Goal: Check status: Check status

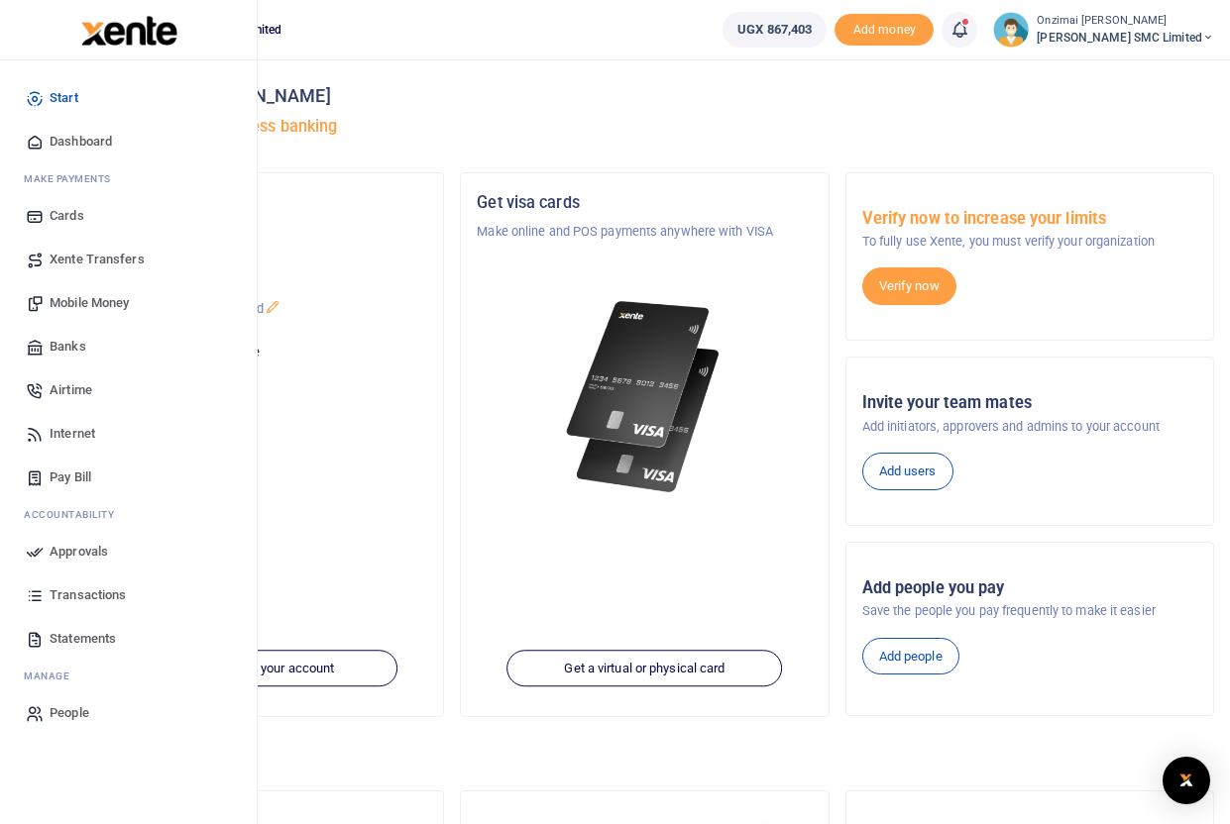
click at [72, 590] on span "Transactions" at bounding box center [88, 596] width 76 height 20
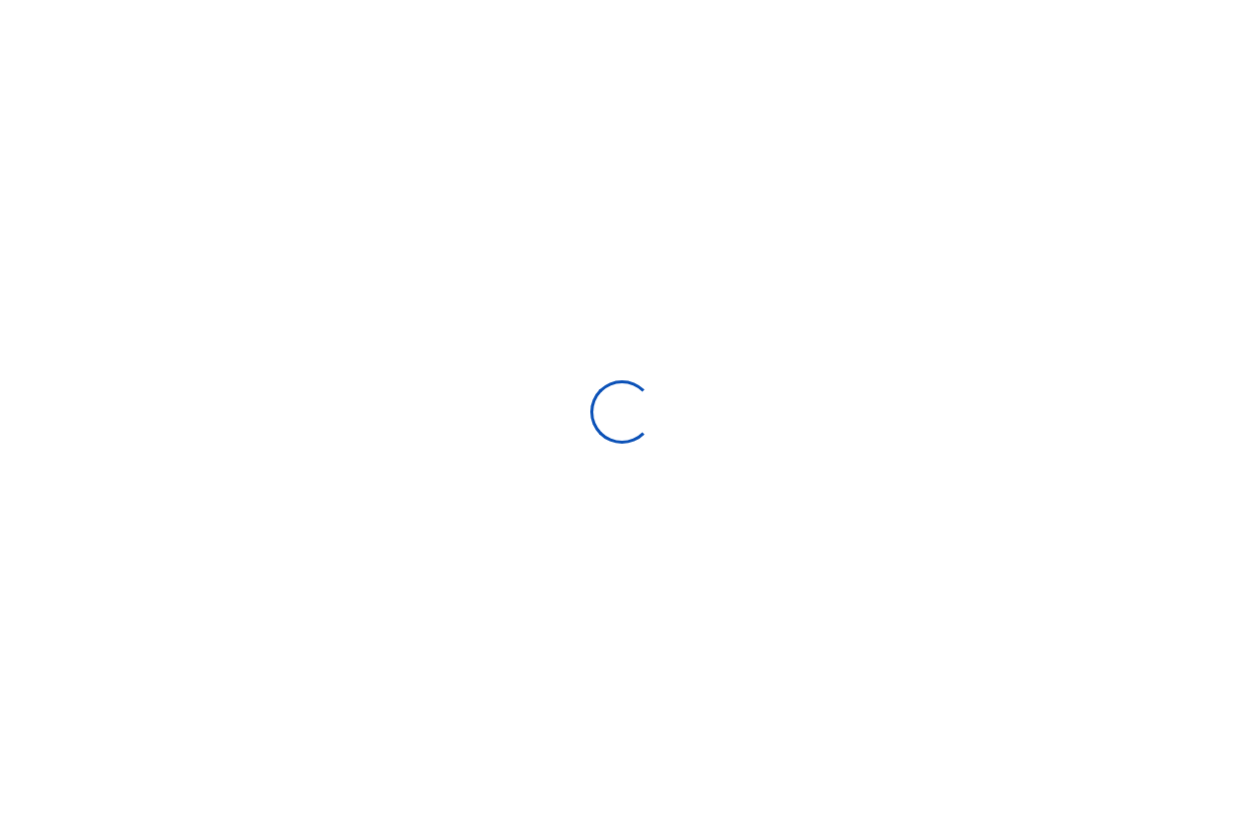
select select
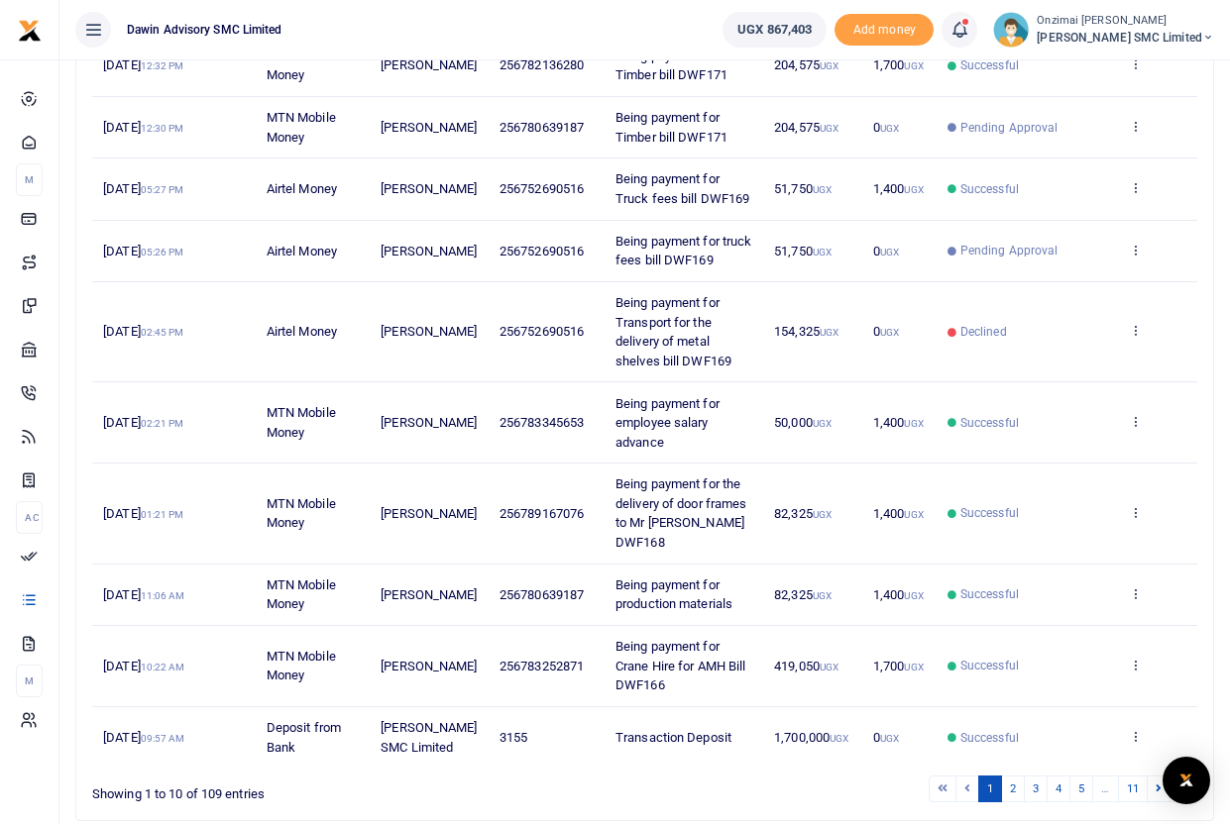
scroll to position [435, 0]
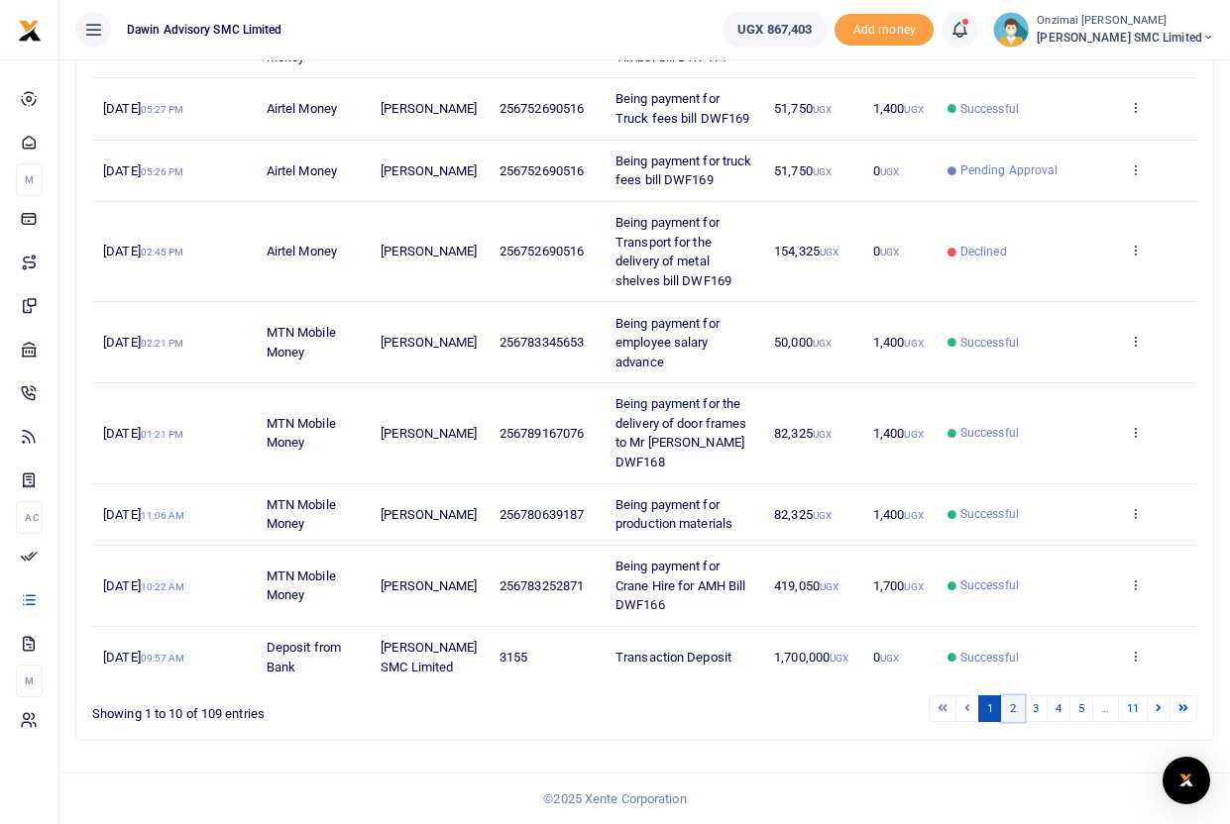
click at [1008, 708] on link "2" at bounding box center [1013, 709] width 24 height 27
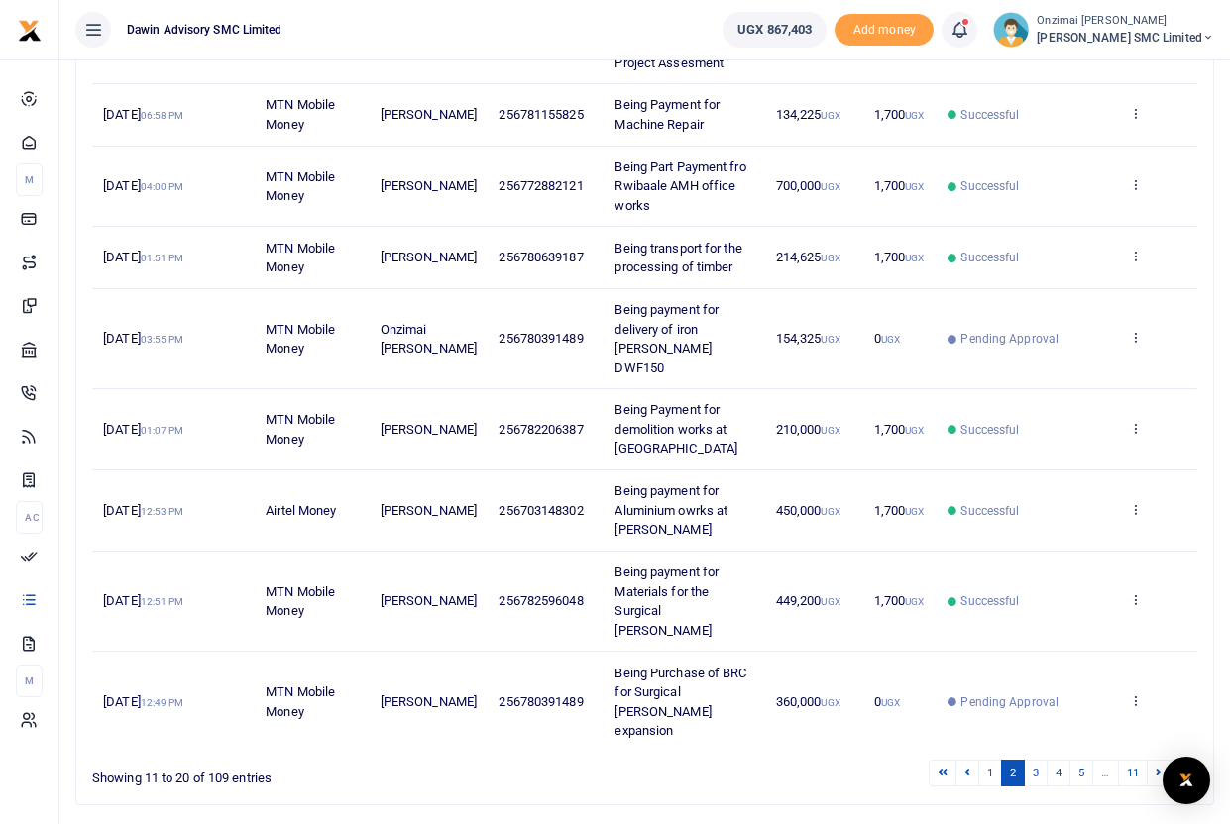
scroll to position [454, 0]
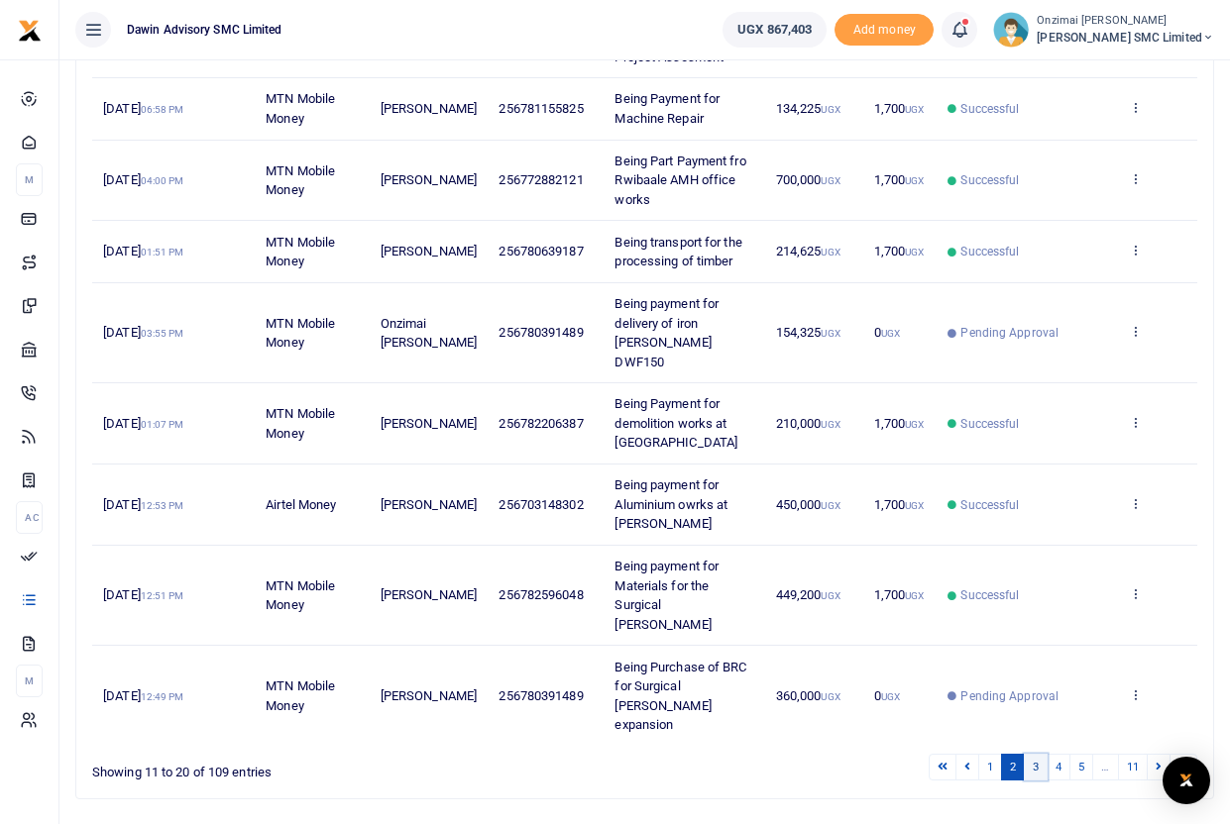
click at [1039, 754] on link "3" at bounding box center [1036, 767] width 24 height 27
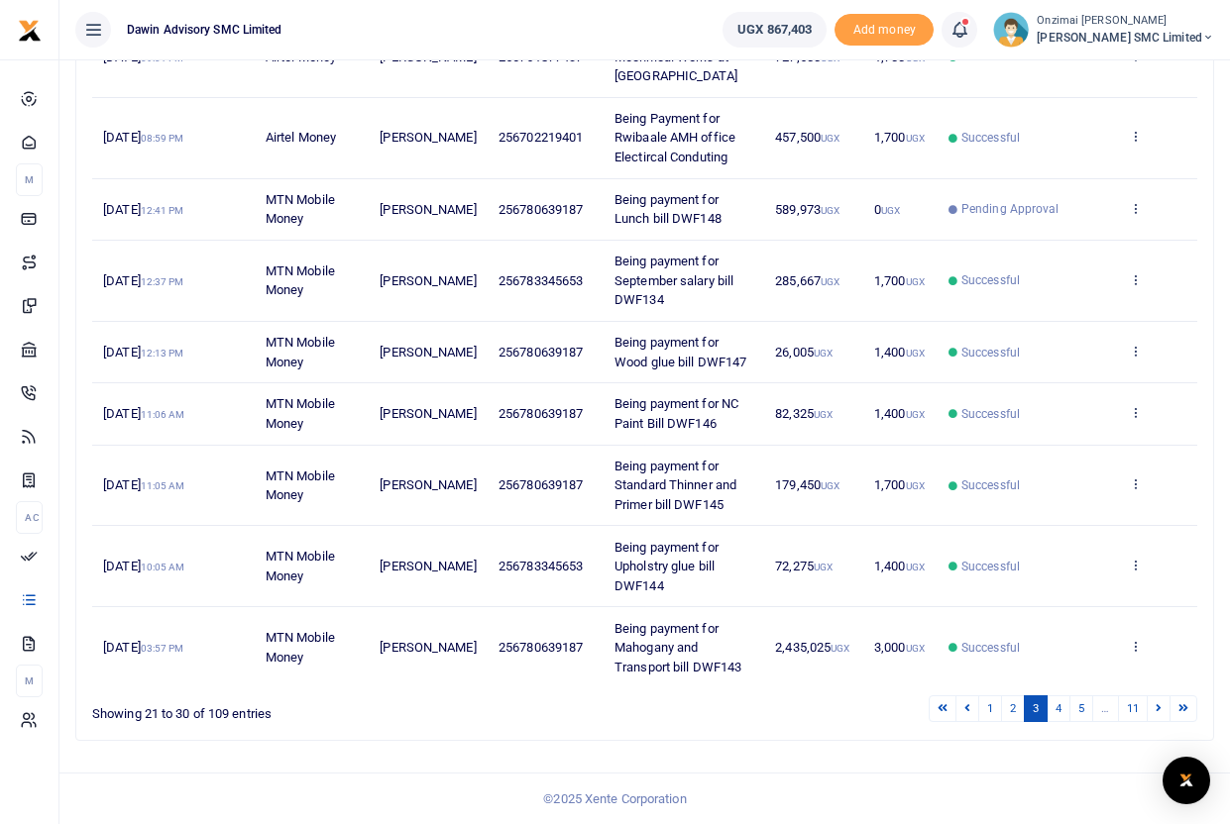
scroll to position [435, 0]
click at [1155, 709] on icon at bounding box center [1158, 708] width 6 height 11
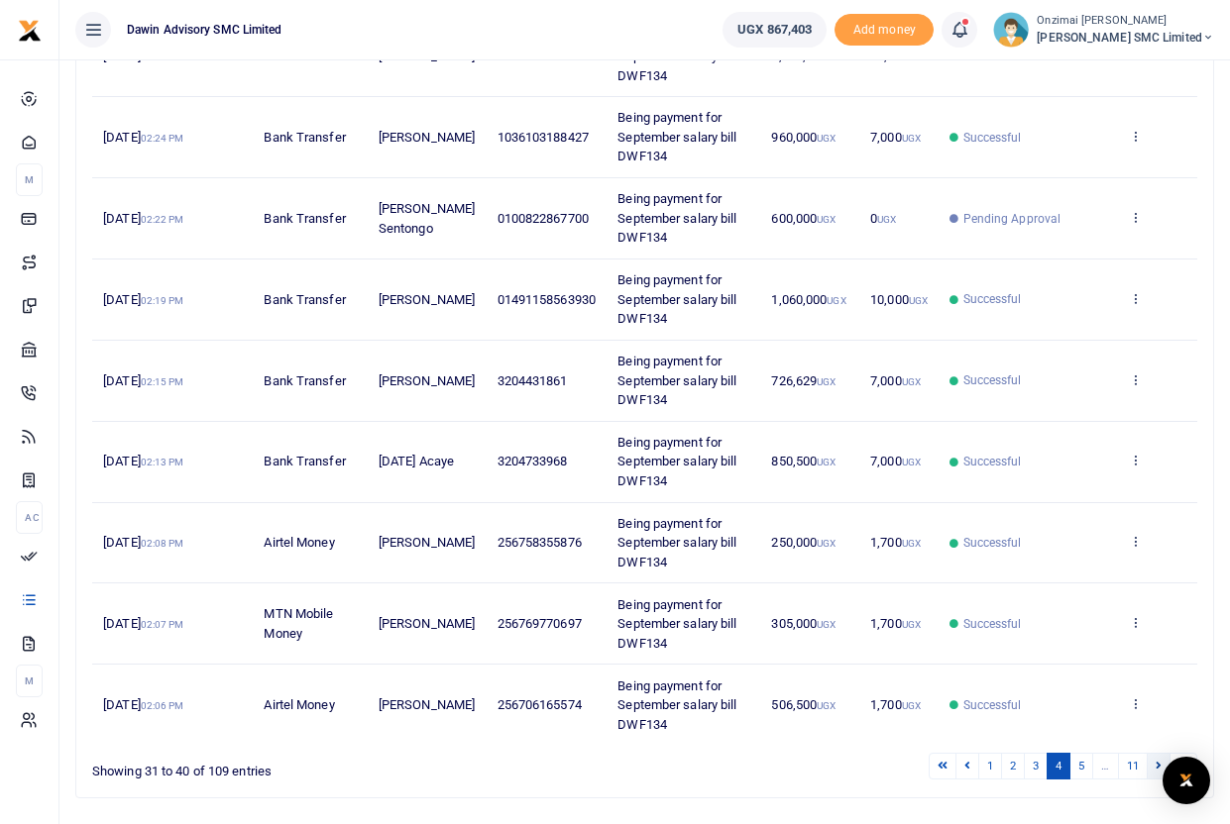
click at [1150, 764] on link at bounding box center [1158, 766] width 24 height 27
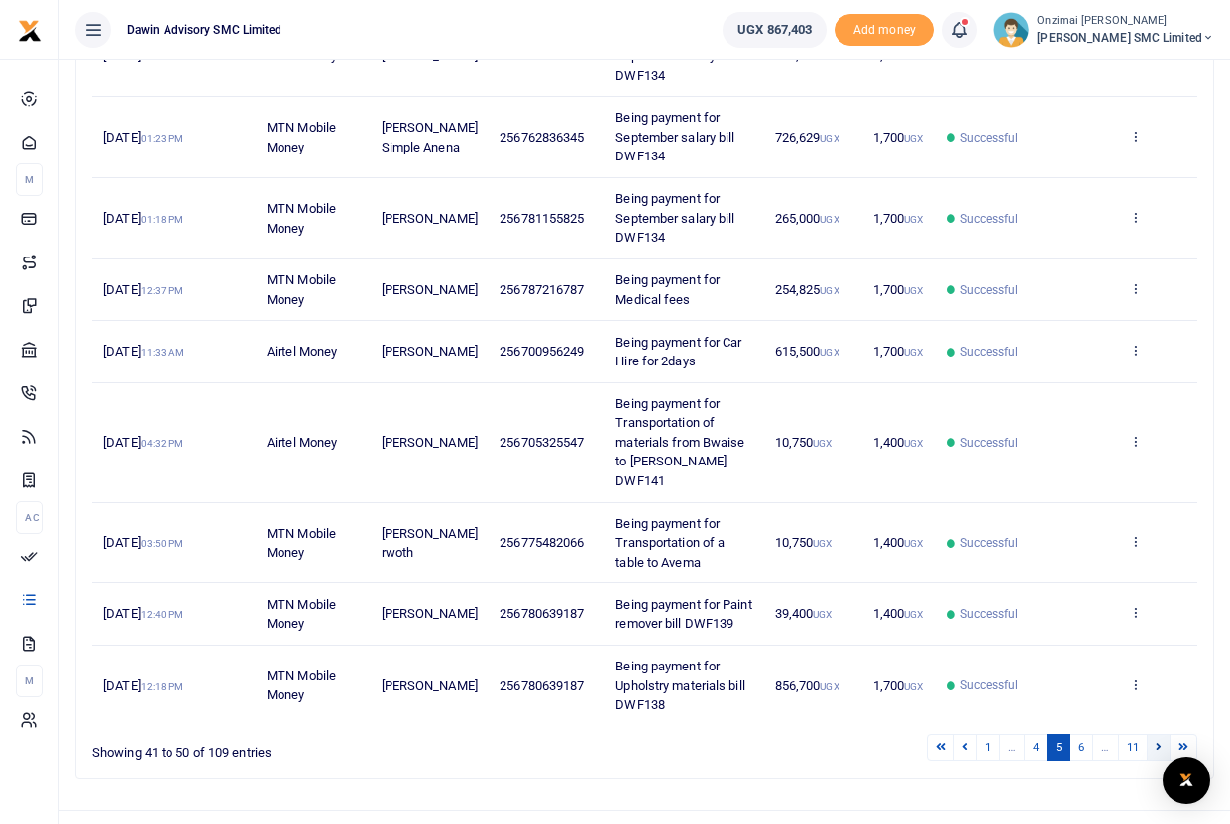
click at [1160, 749] on icon at bounding box center [1158, 746] width 6 height 11
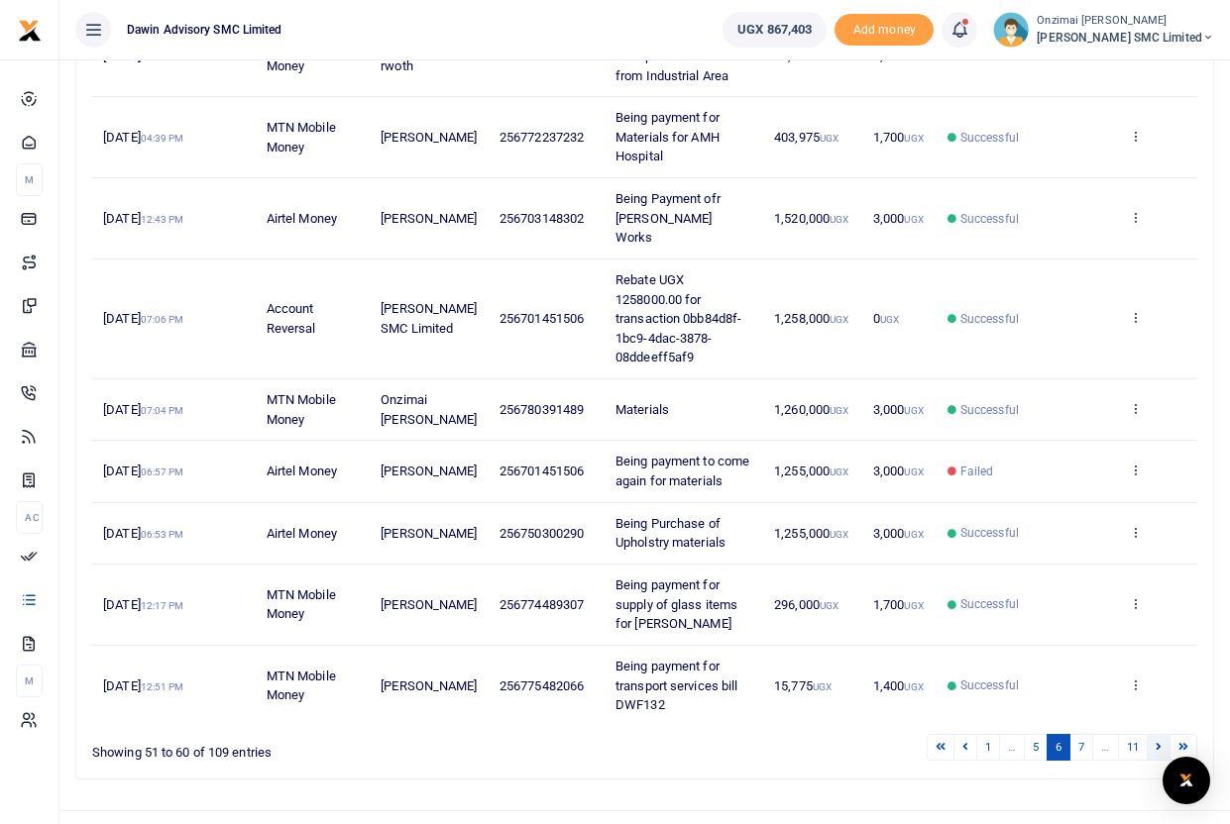
click at [1165, 734] on link at bounding box center [1158, 747] width 24 height 27
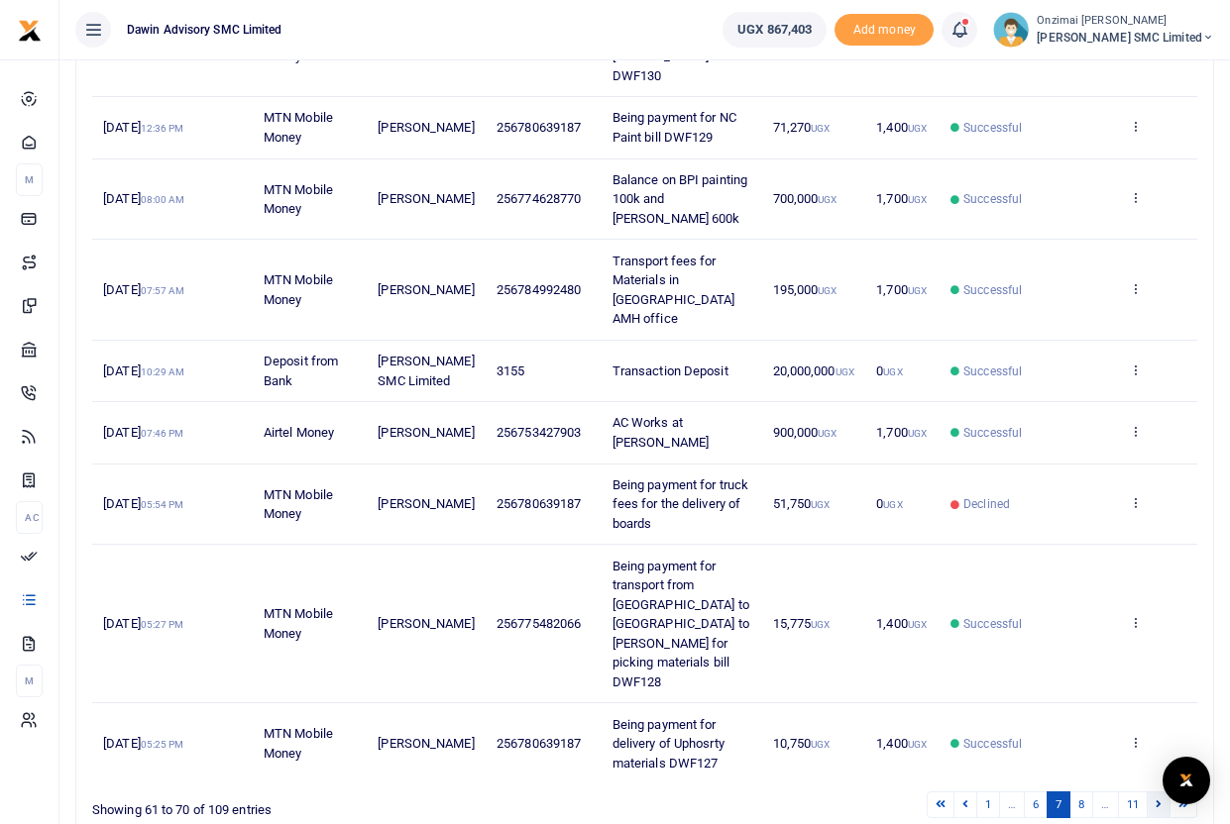
click at [1153, 792] on link at bounding box center [1158, 805] width 24 height 27
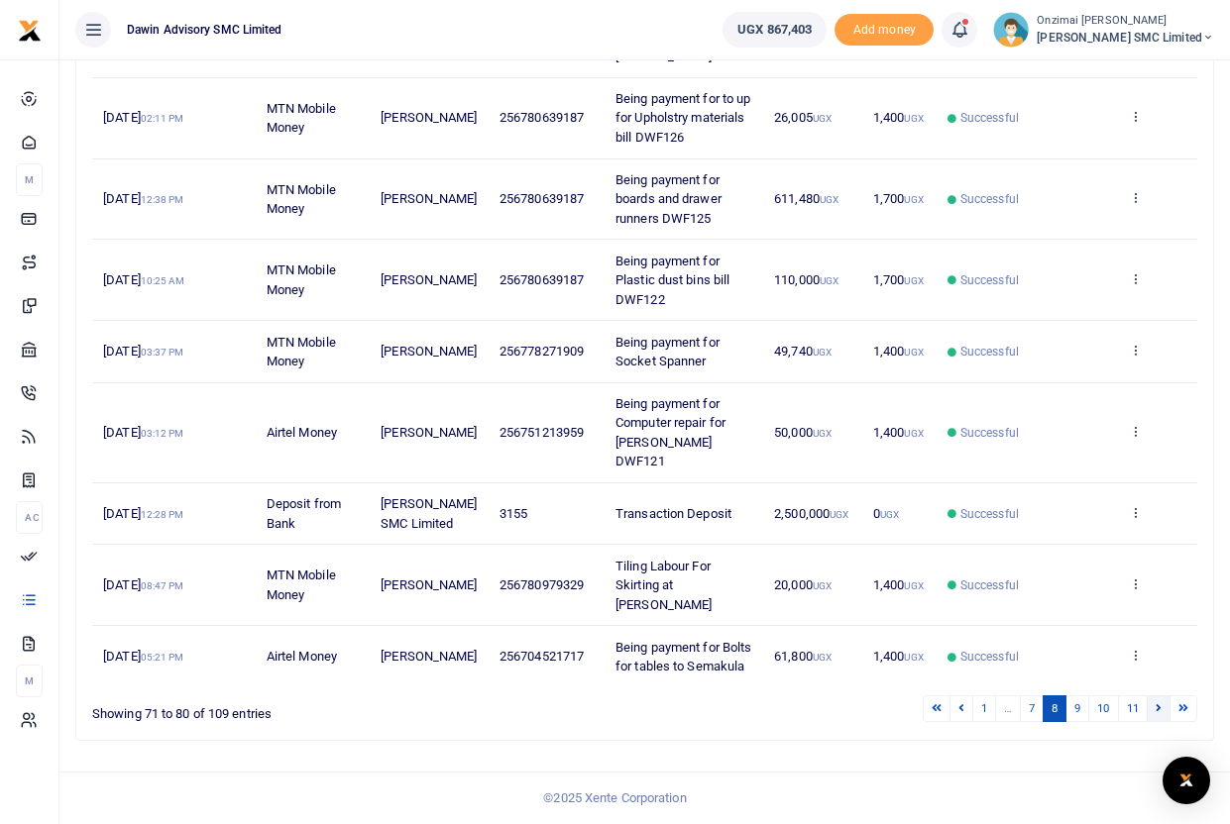
click at [1160, 708] on icon at bounding box center [1158, 708] width 6 height 11
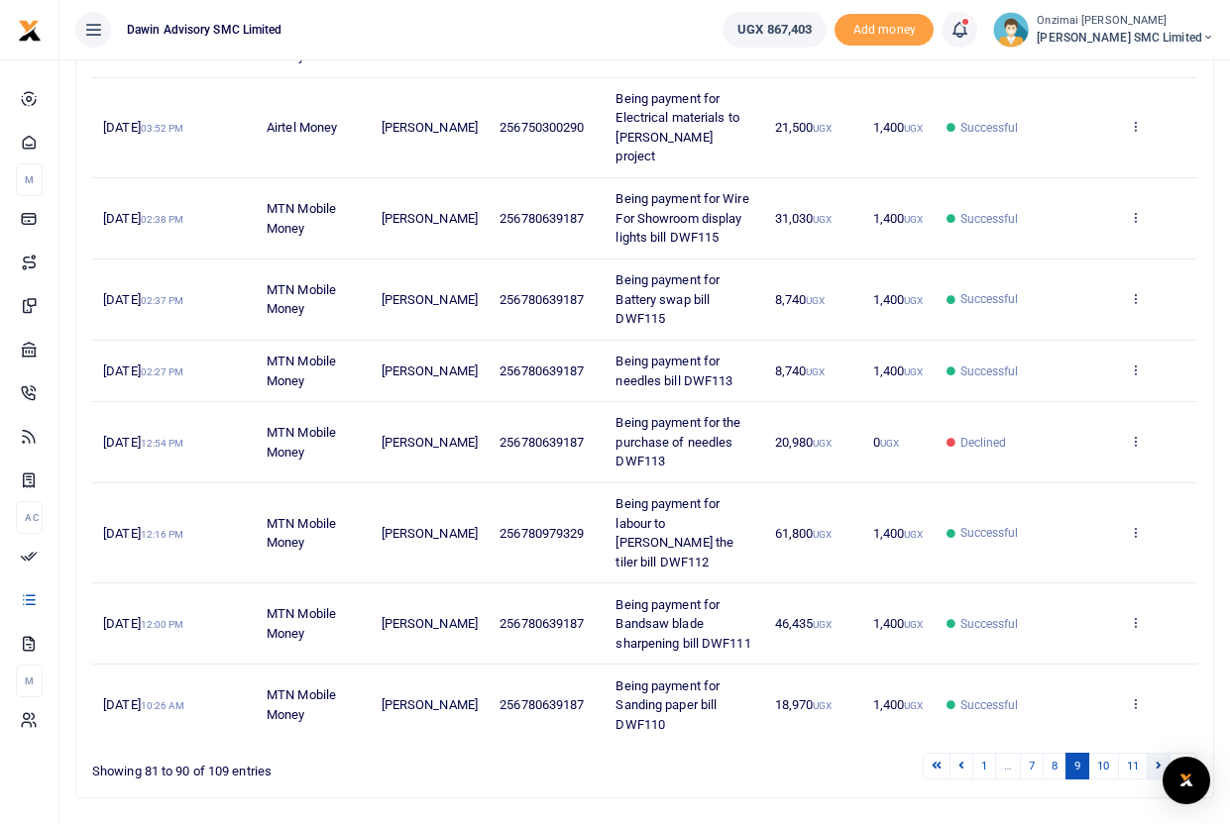
click at [1154, 753] on link at bounding box center [1158, 766] width 24 height 27
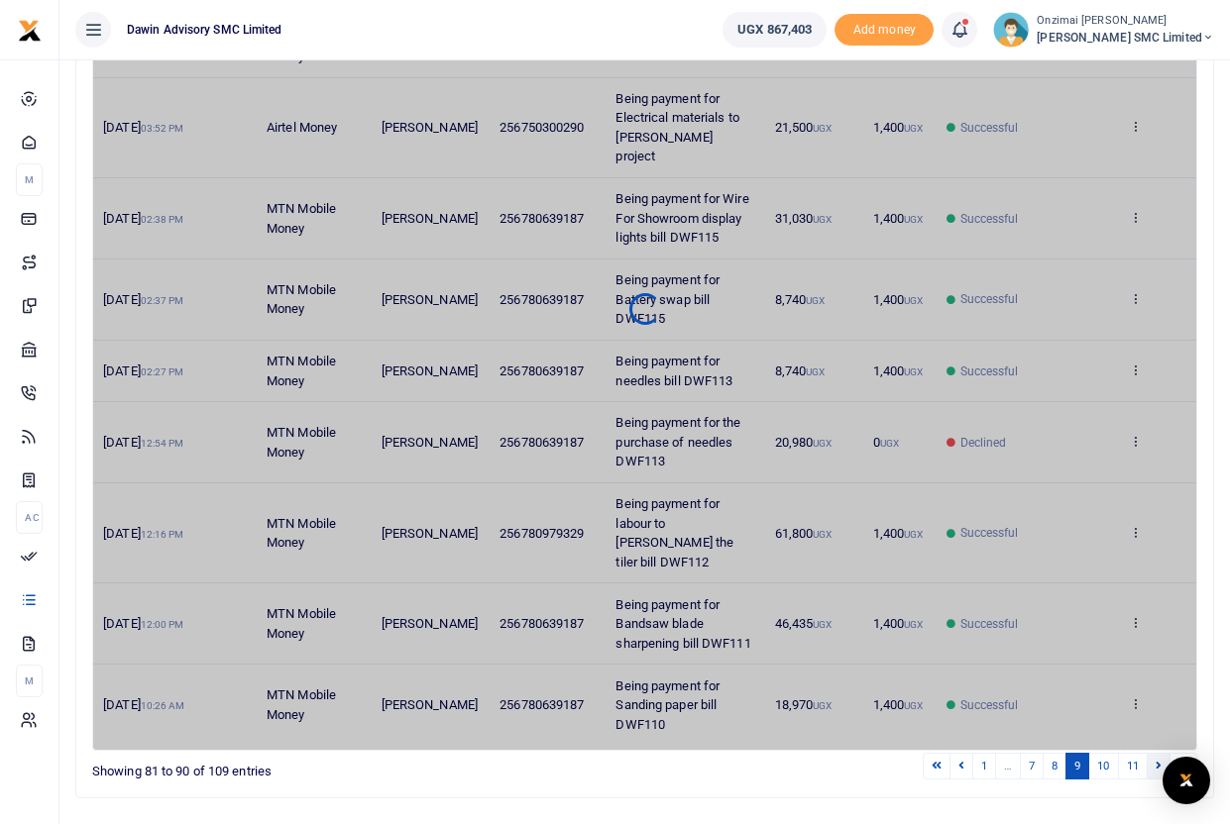
scroll to position [415, 0]
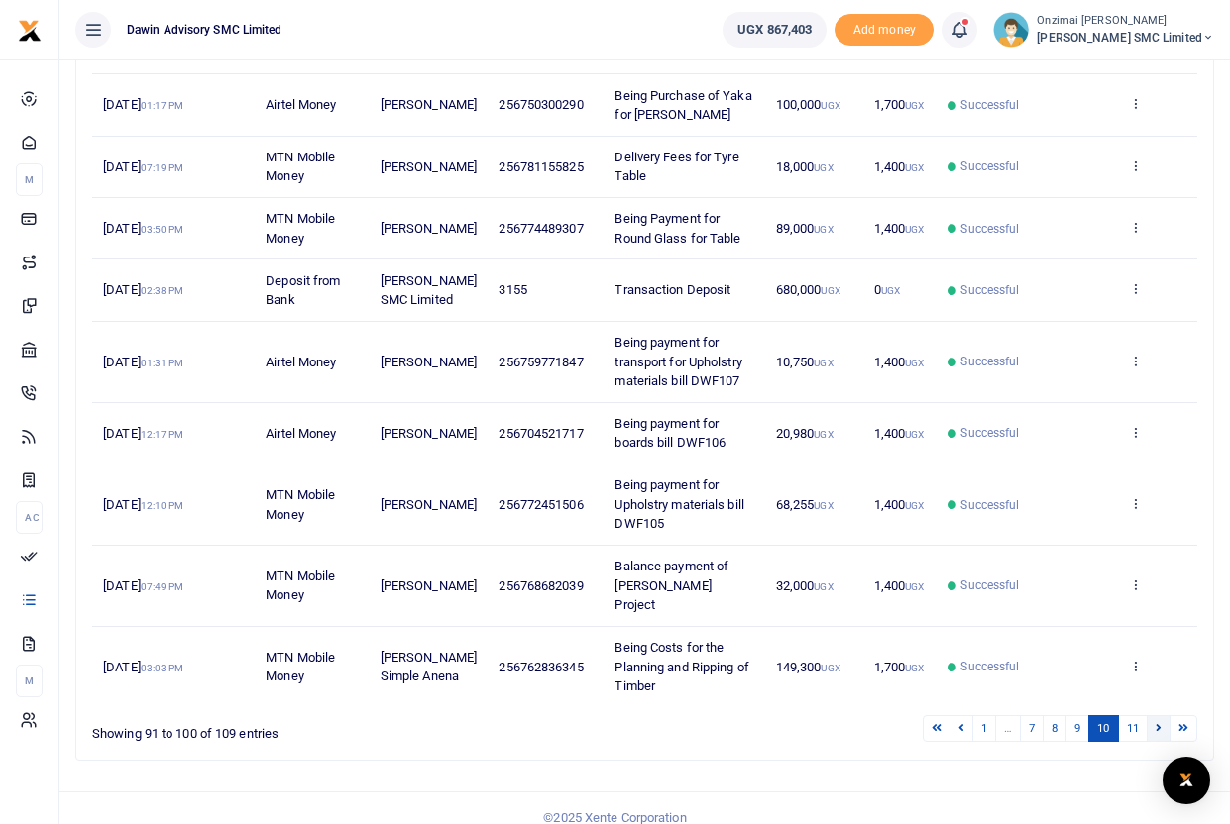
click at [1156, 722] on icon at bounding box center [1158, 727] width 6 height 11
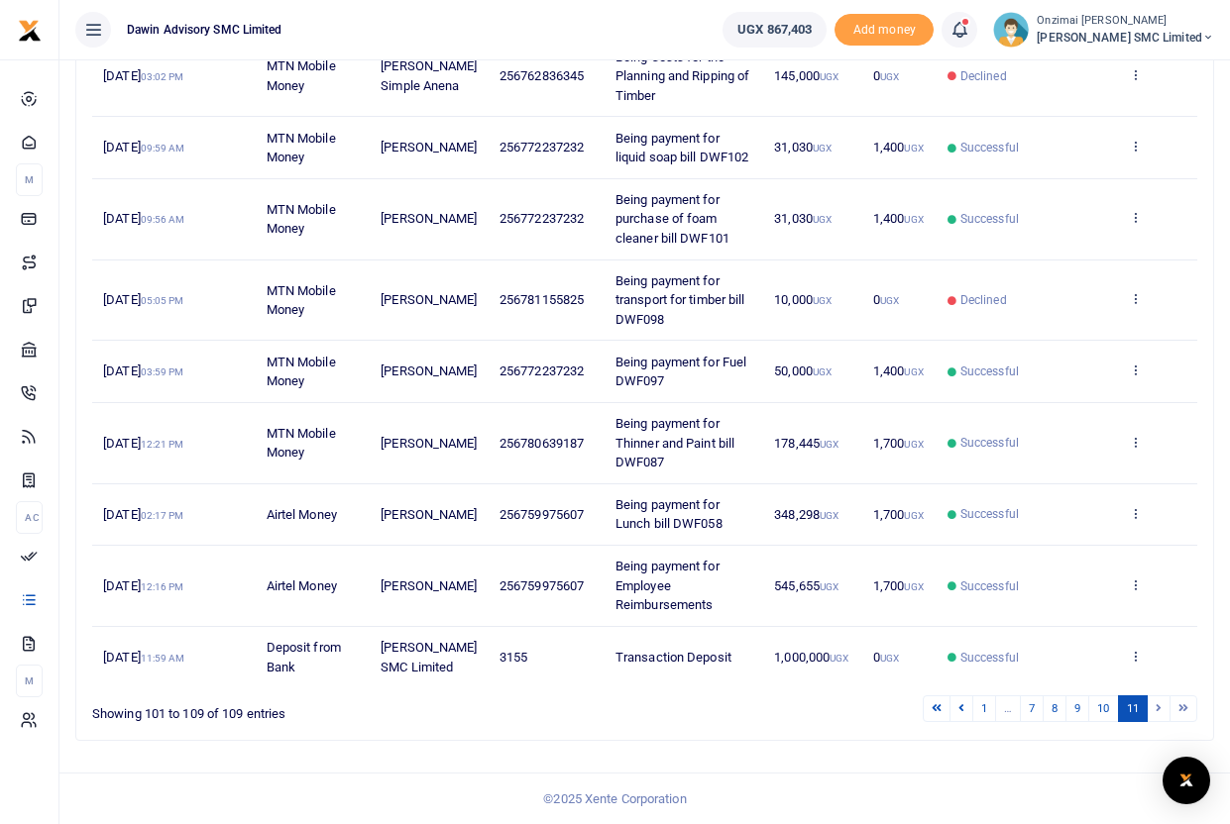
scroll to position [354, 0]
click at [1155, 710] on li at bounding box center [1158, 709] width 23 height 27
click at [993, 744] on div "Search: Date Transaction Name Account Number Memo Amount Fees Status Action 18t…" at bounding box center [644, 354] width 1154 height 806
click at [1152, 706] on li at bounding box center [1158, 709] width 23 height 27
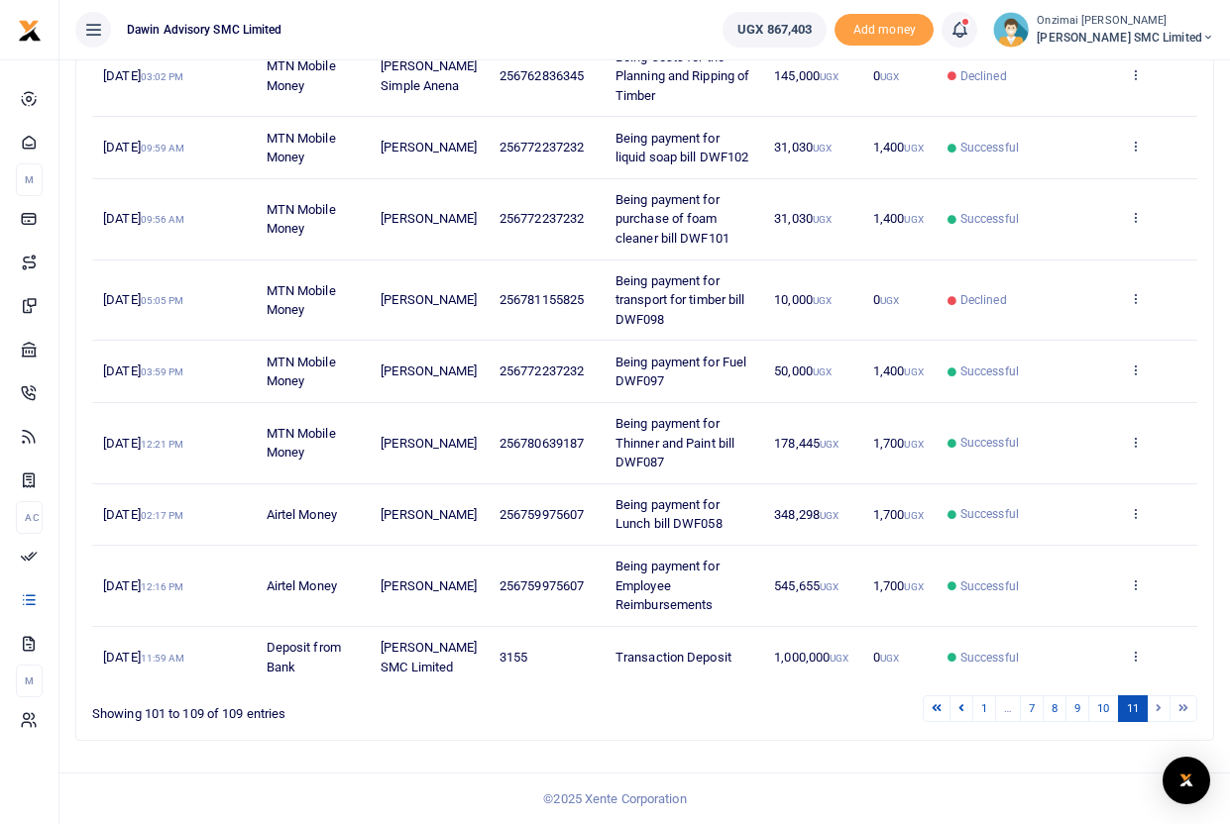
scroll to position [0, 0]
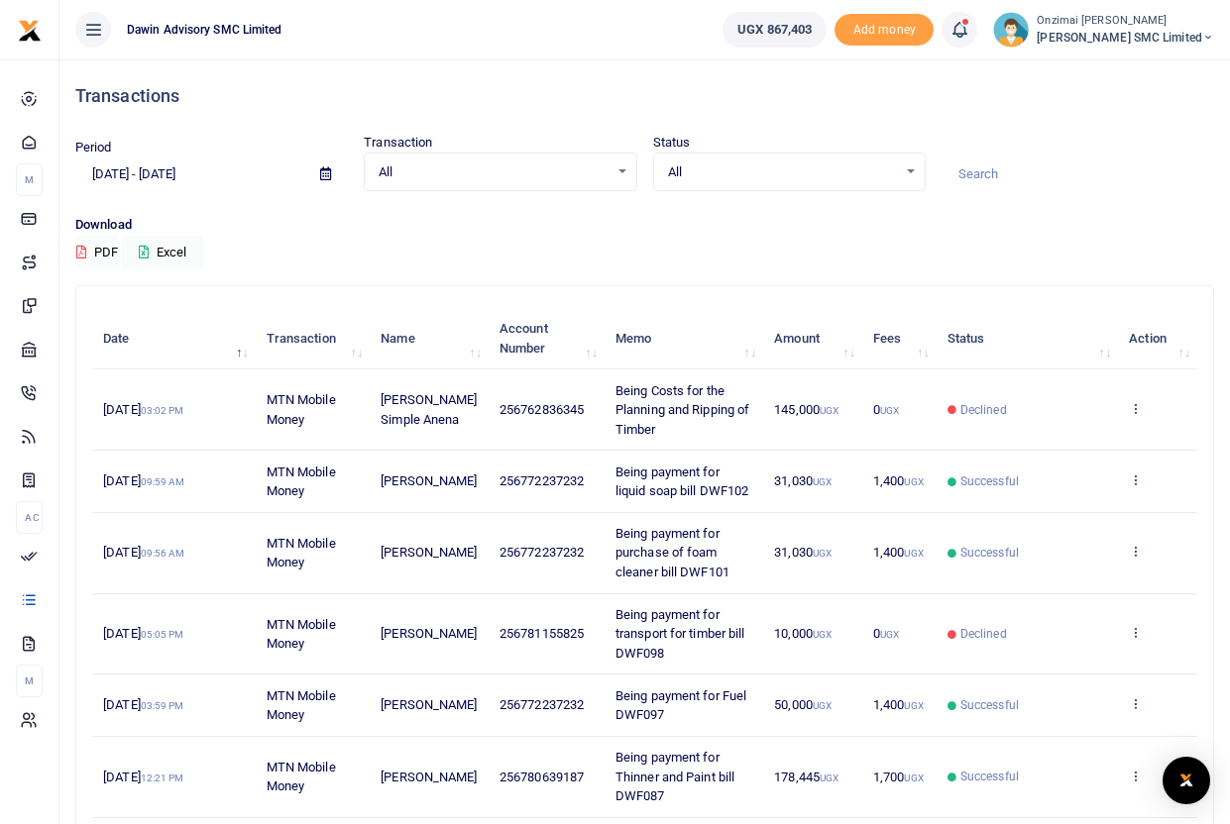
click at [327, 177] on icon at bounding box center [325, 173] width 11 height 13
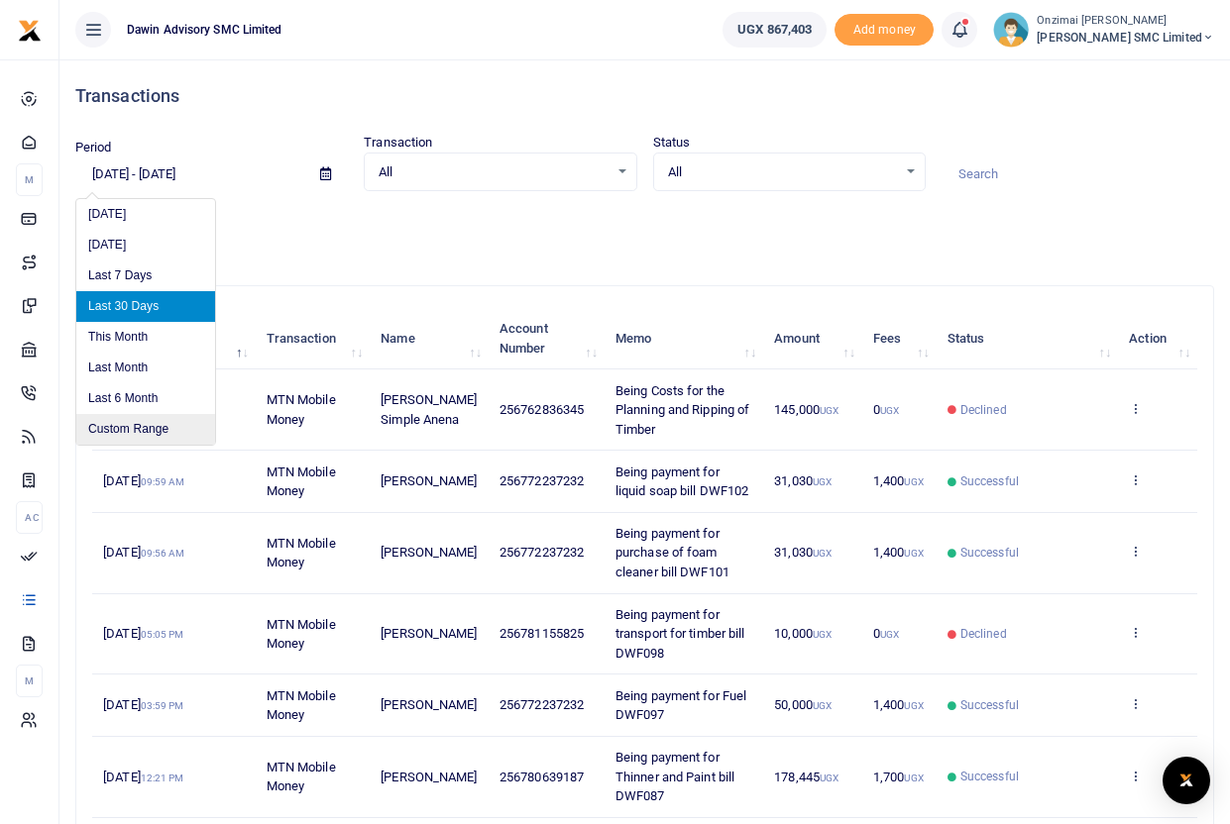
click at [130, 420] on li "Custom Range" at bounding box center [145, 429] width 139 height 31
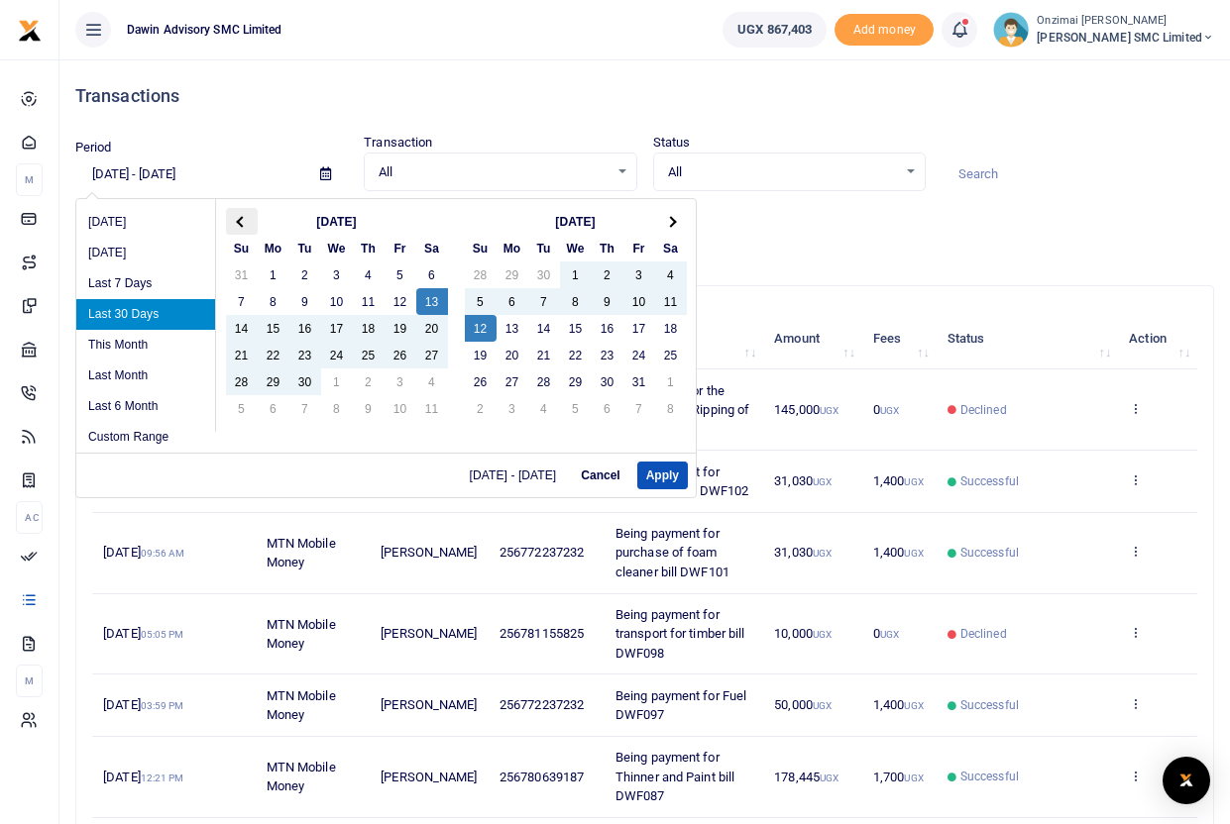
click at [243, 224] on span at bounding box center [241, 221] width 11 height 11
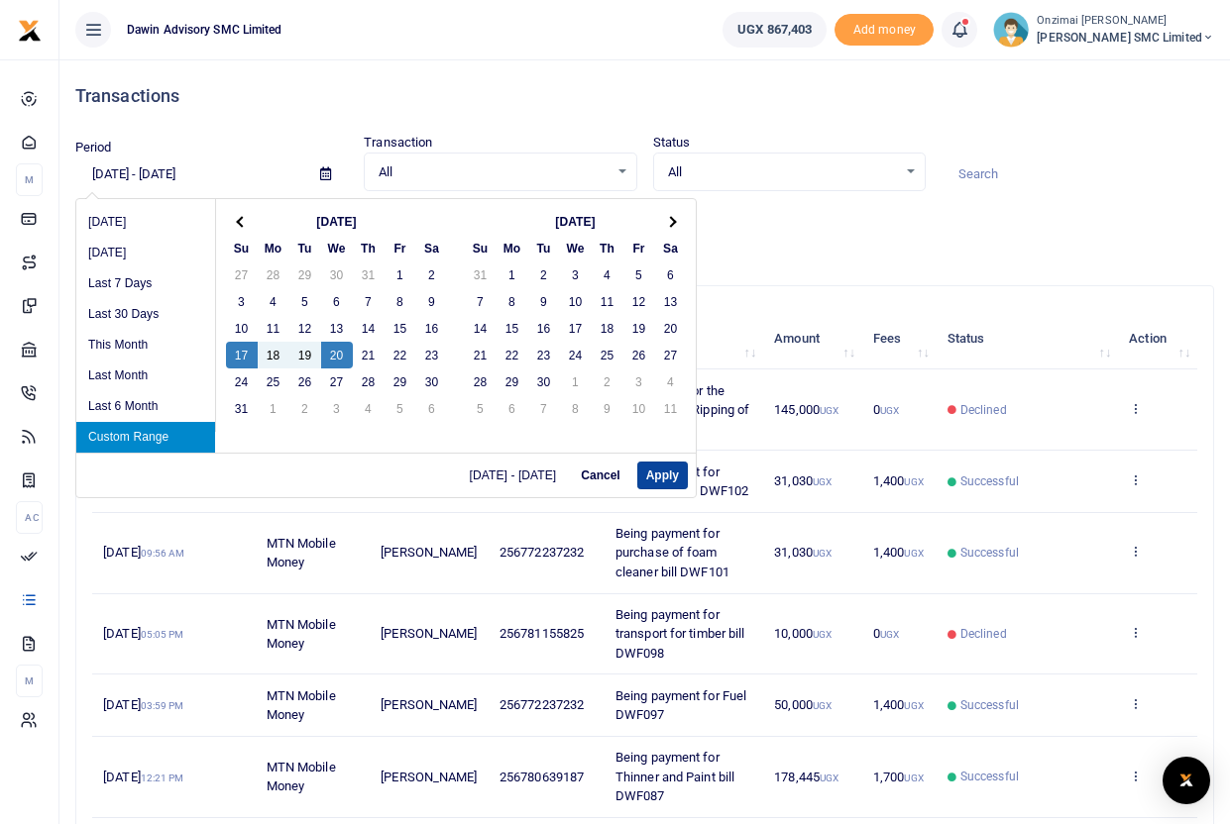
click at [666, 481] on button "Apply" at bounding box center [662, 476] width 51 height 28
type input "08/17/2025 - 08/20/2025"
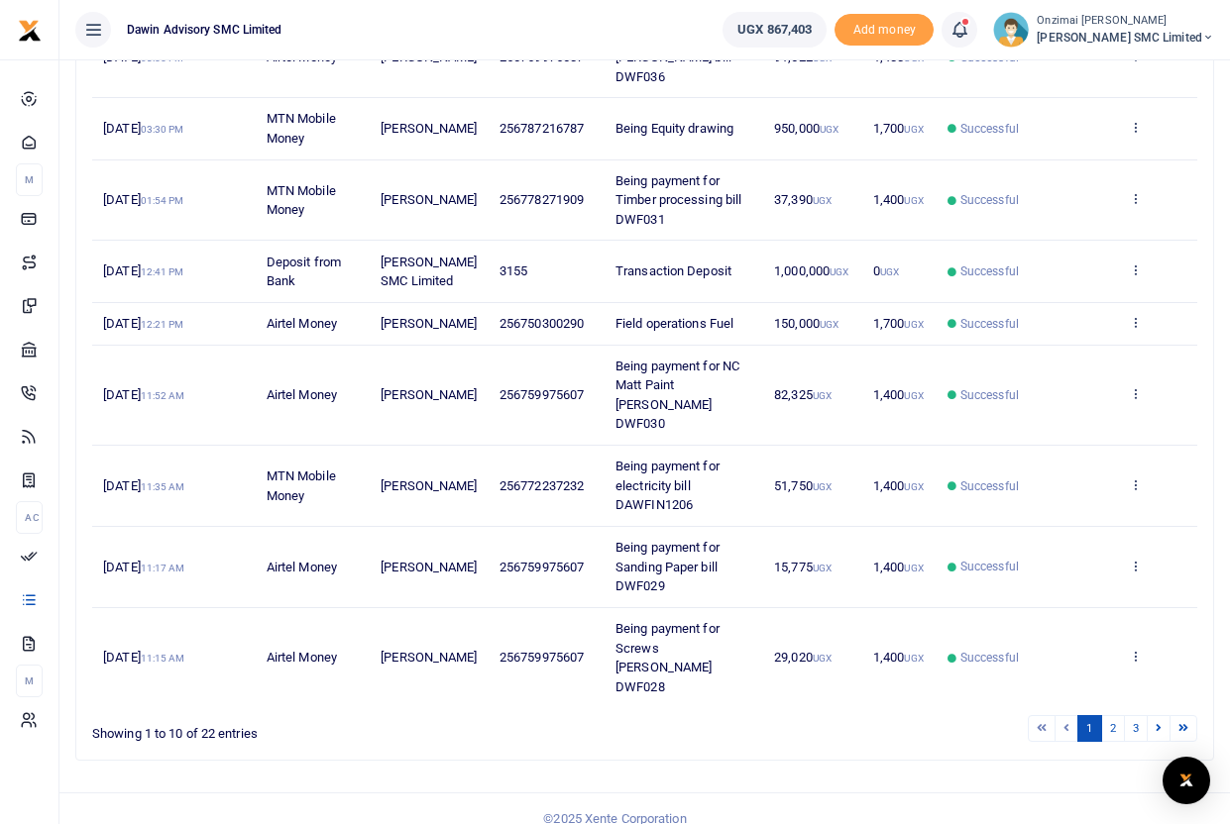
scroll to position [435, 0]
click at [1156, 721] on icon at bounding box center [1158, 726] width 6 height 11
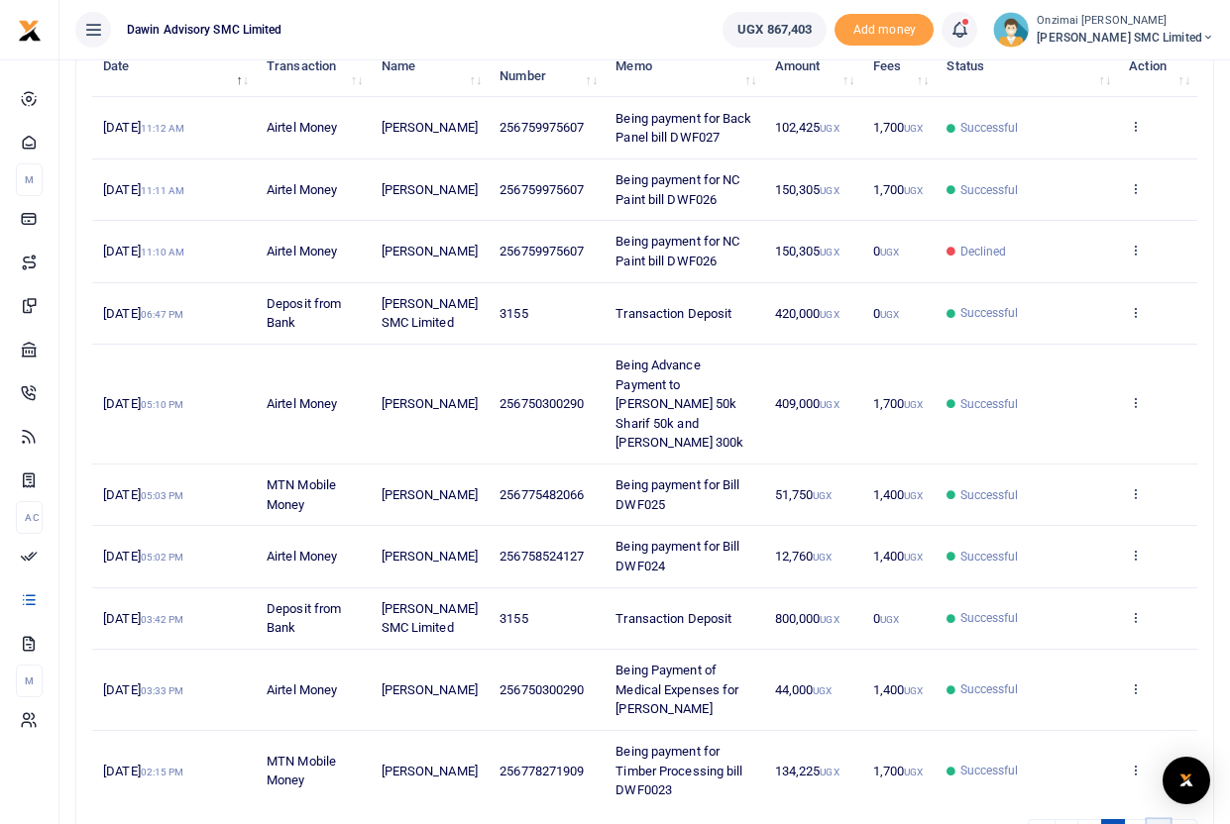
scroll to position [261, 0]
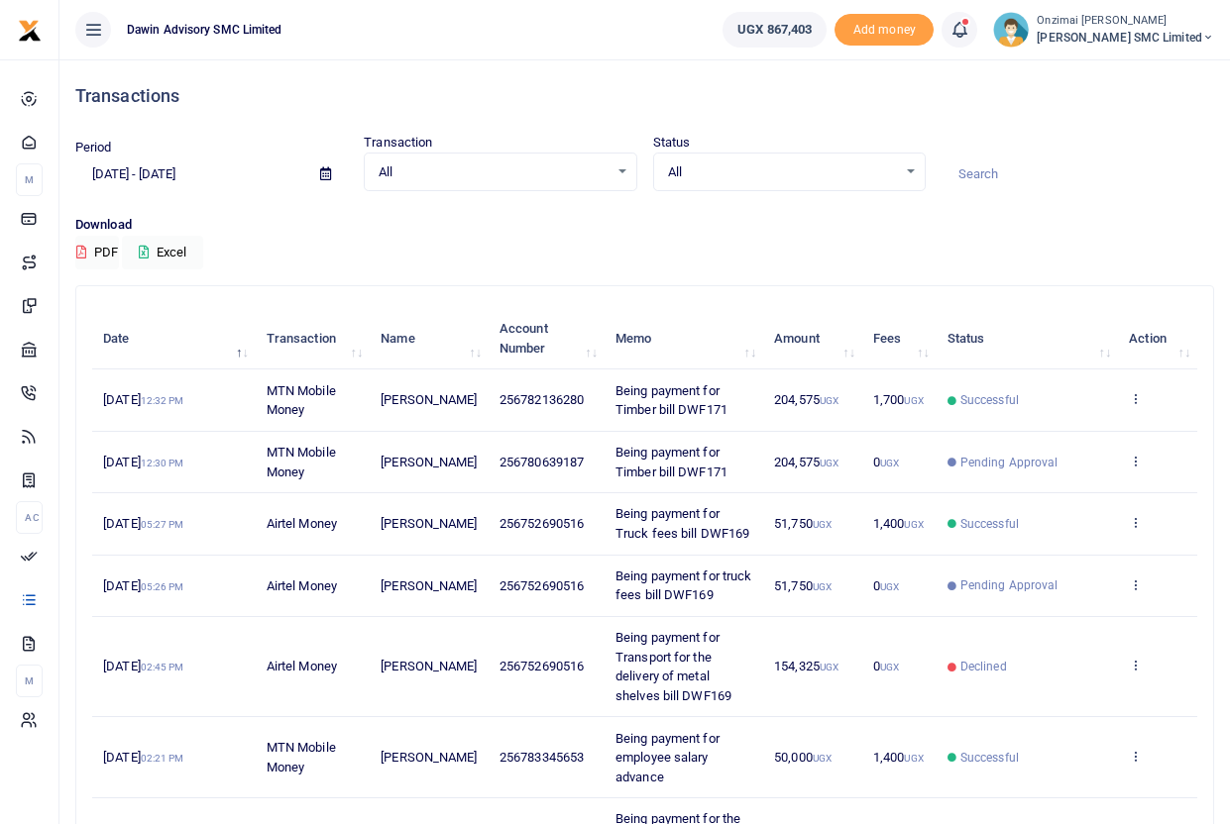
click at [159, 180] on input "[DATE] - [DATE]" at bounding box center [189, 175] width 229 height 34
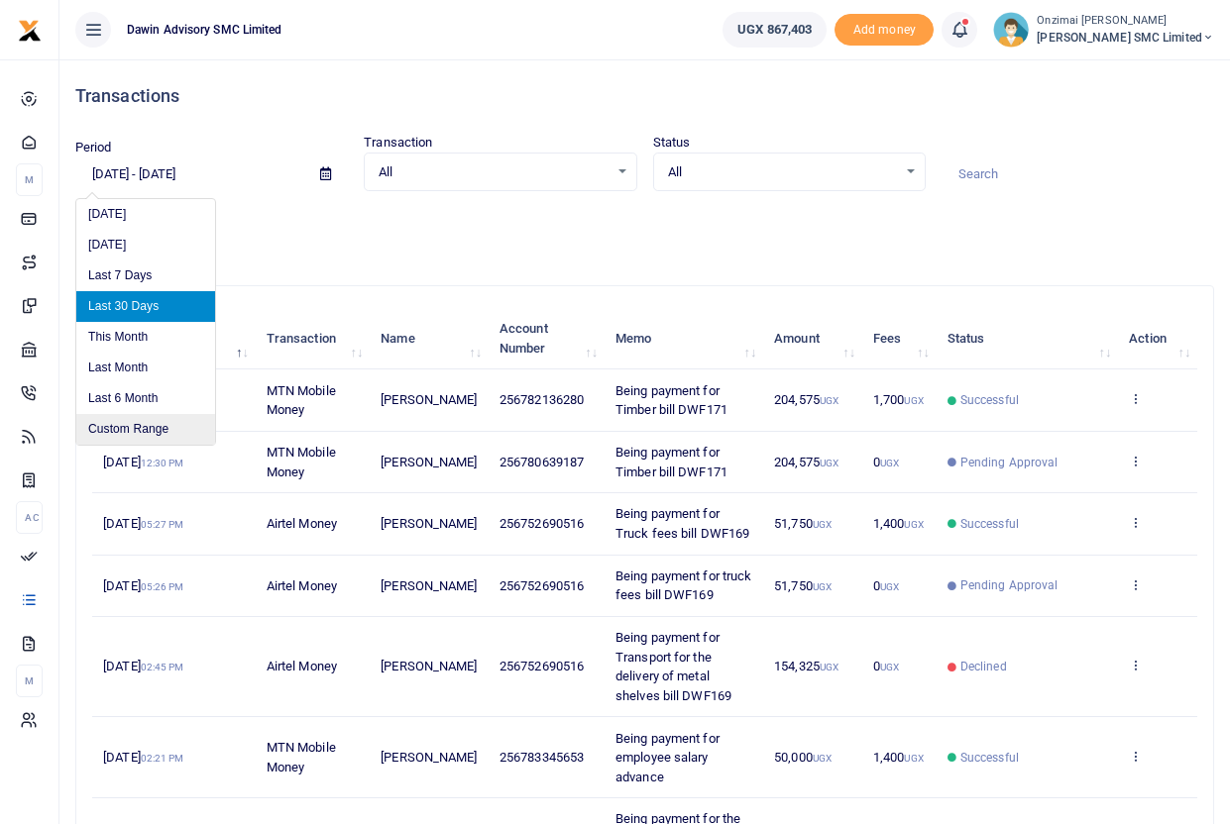
click at [123, 431] on li "Custom Range" at bounding box center [145, 429] width 139 height 31
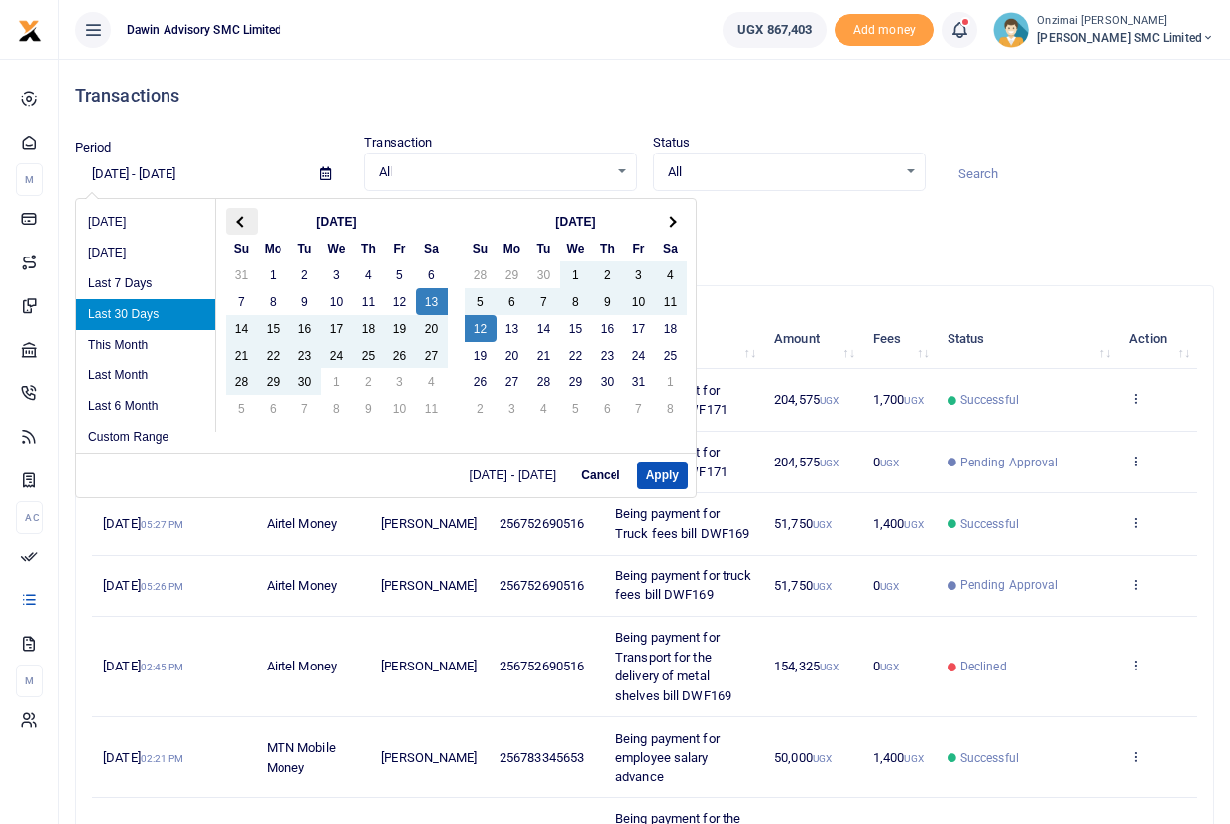
click at [248, 227] on th at bounding box center [242, 221] width 32 height 27
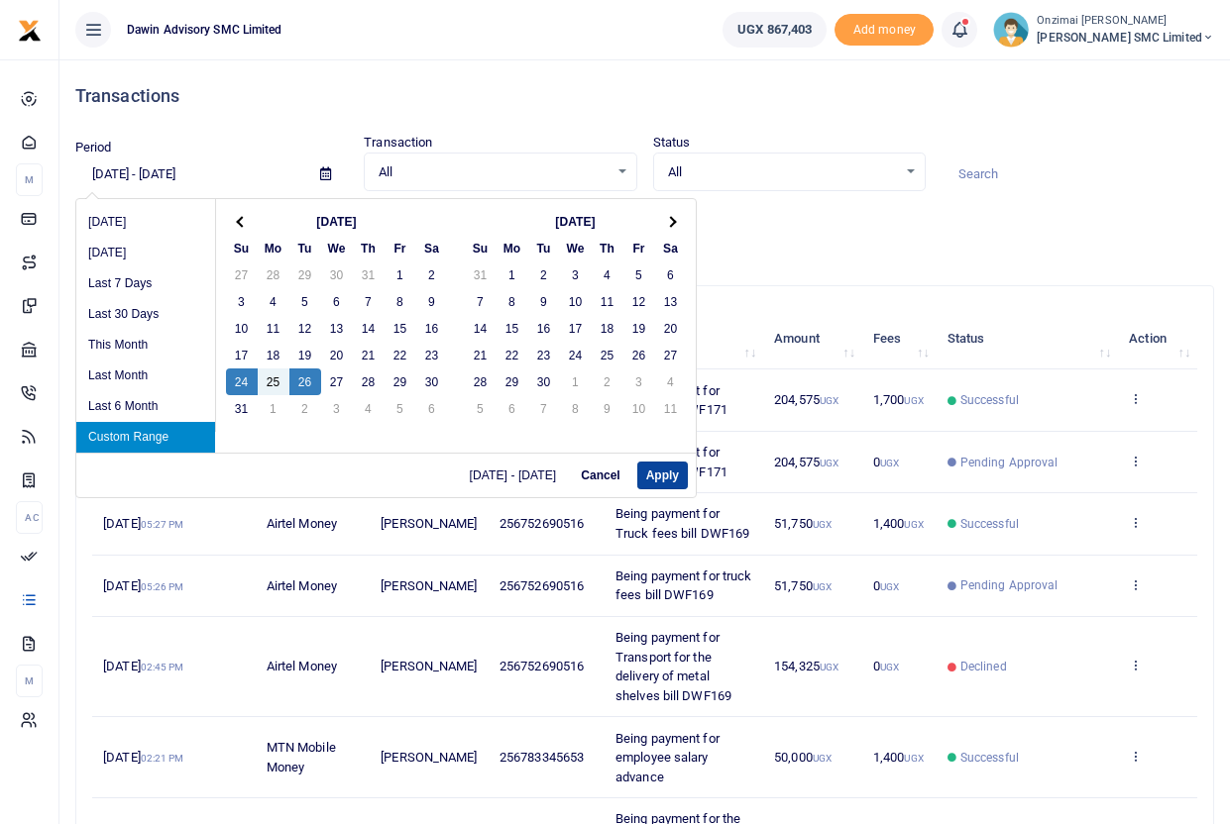
click at [651, 477] on button "Apply" at bounding box center [662, 476] width 51 height 28
type input "08/24/2025 - 08/26/2025"
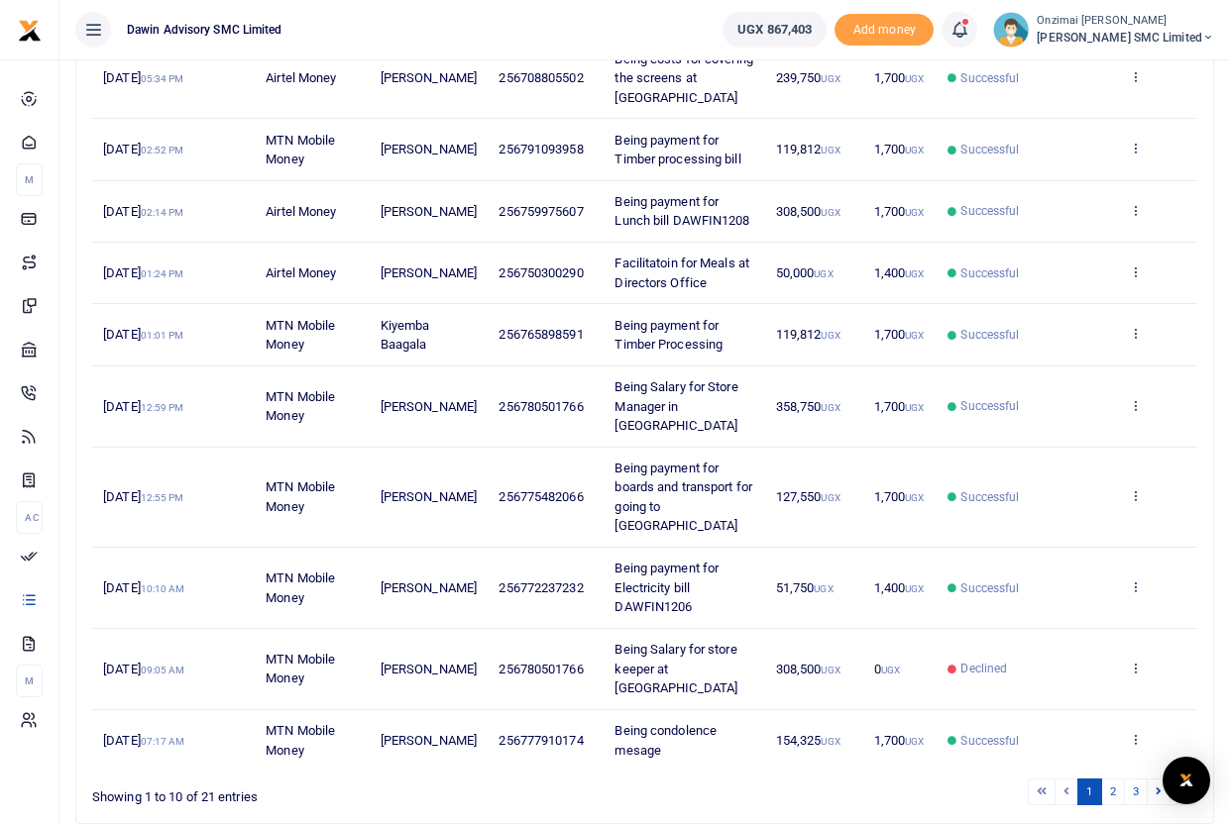
scroll to position [377, 0]
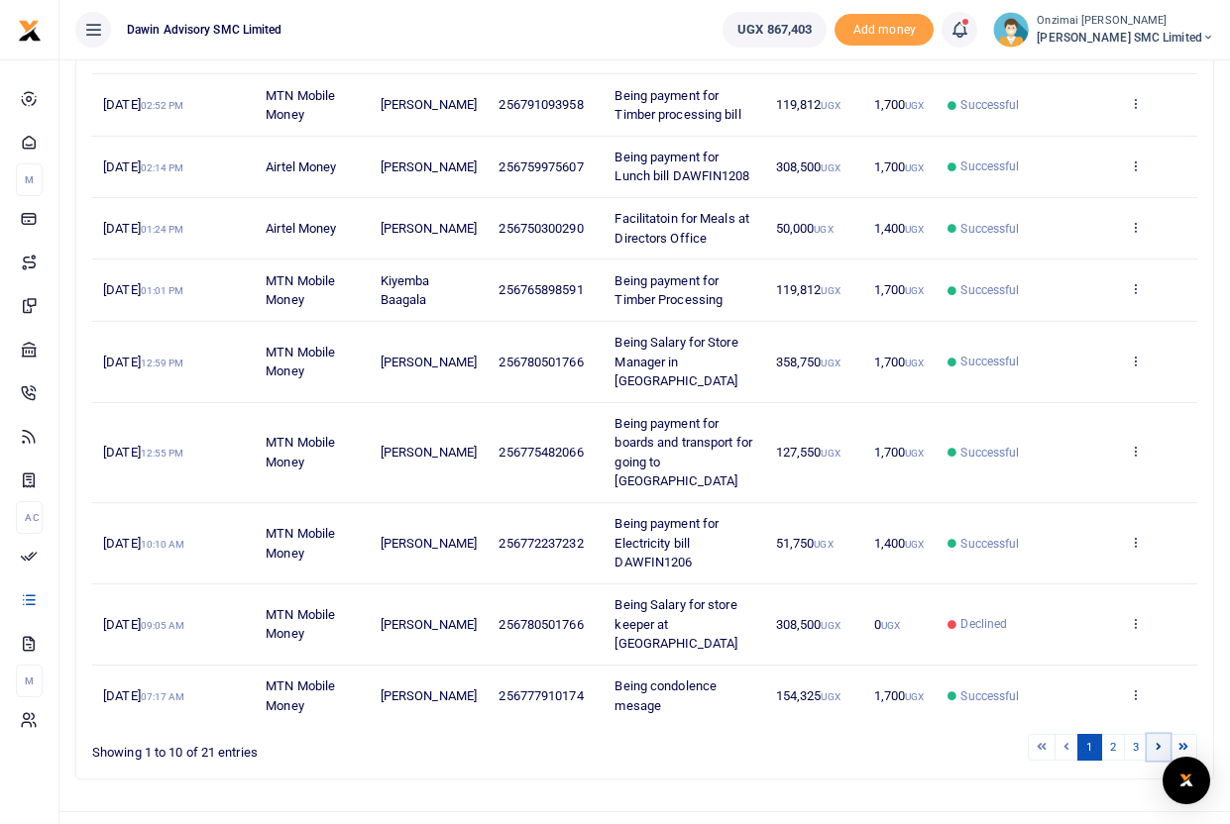
click at [1157, 741] on icon at bounding box center [1158, 746] width 6 height 11
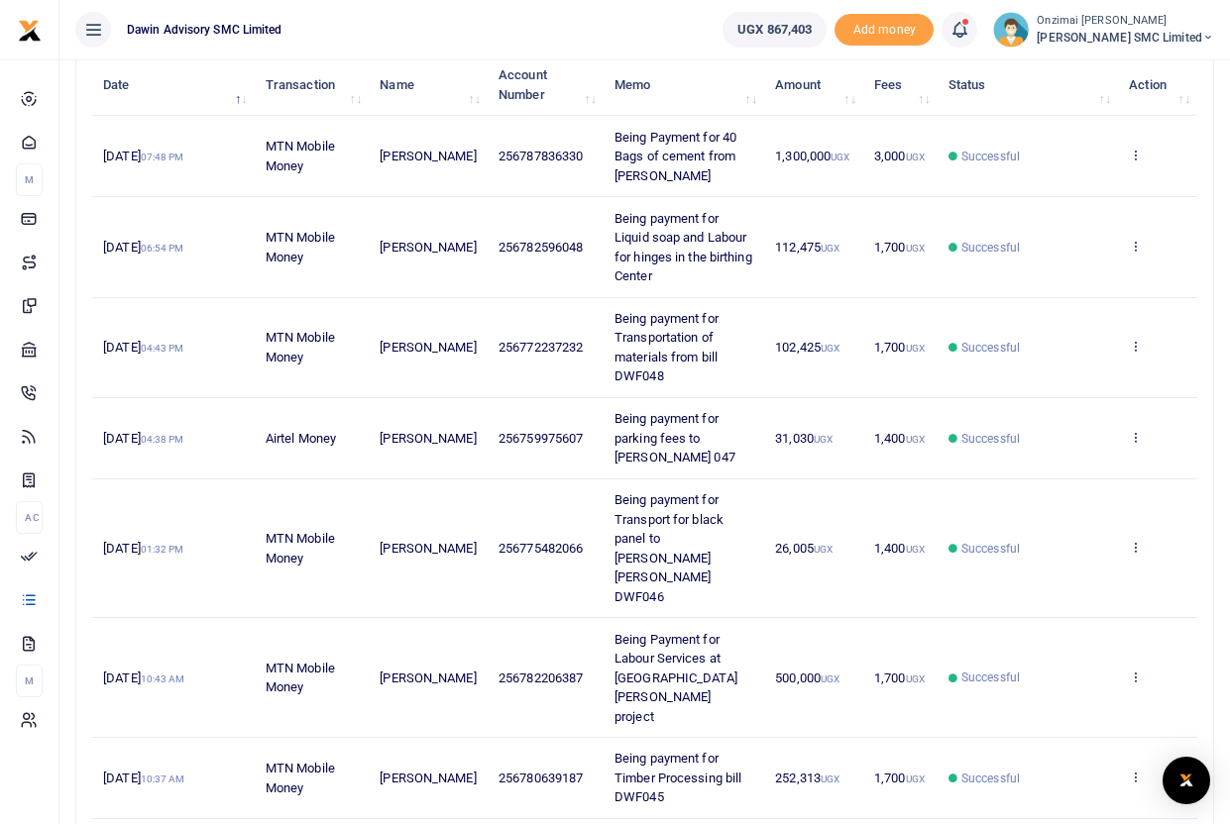
scroll to position [531, 0]
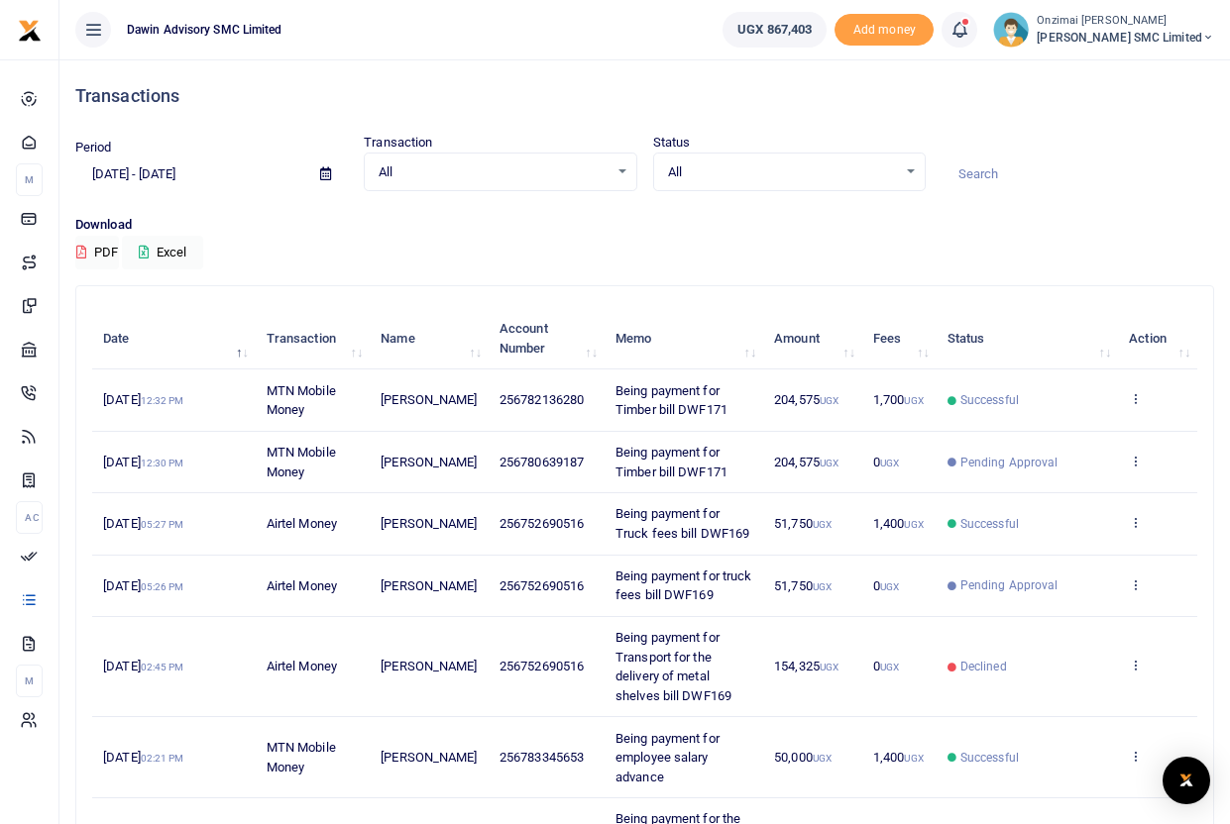
click at [331, 176] on span at bounding box center [325, 175] width 45 height 34
click at [326, 177] on icon at bounding box center [325, 173] width 11 height 13
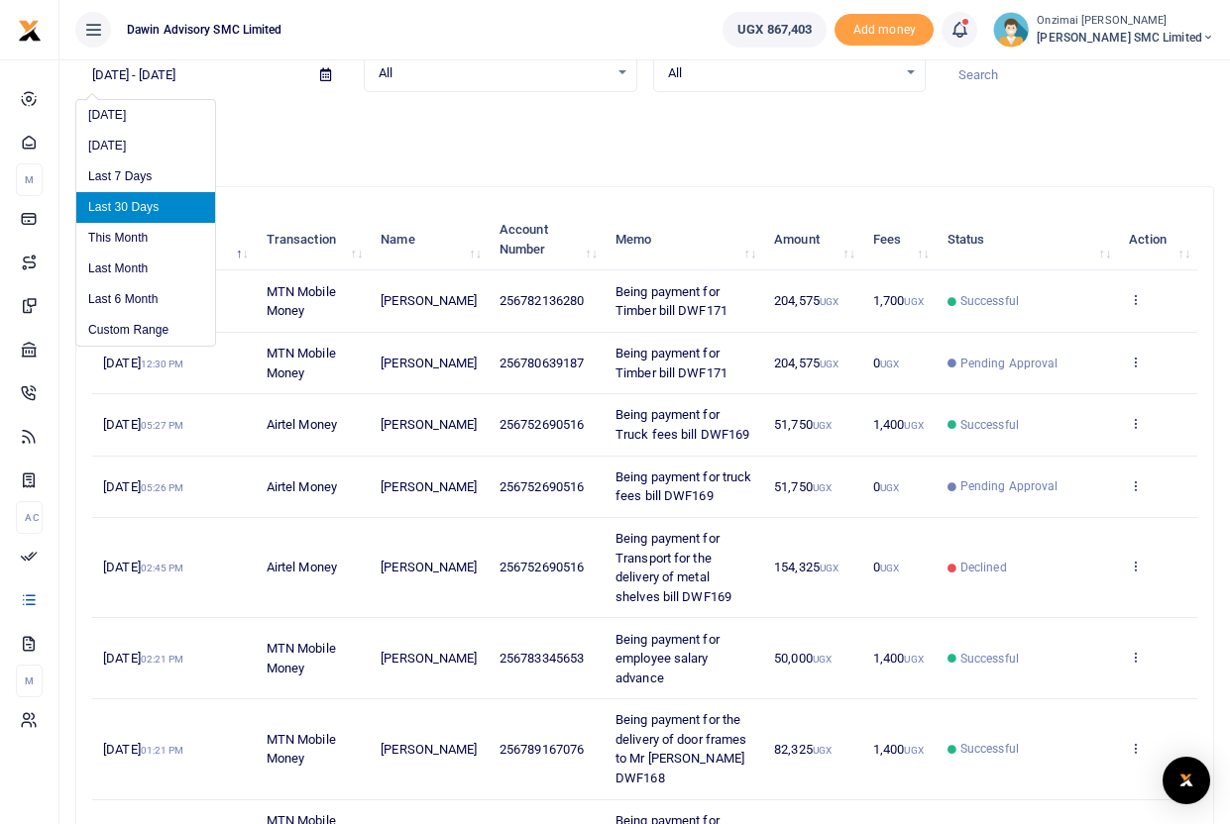
scroll to position [95, 0]
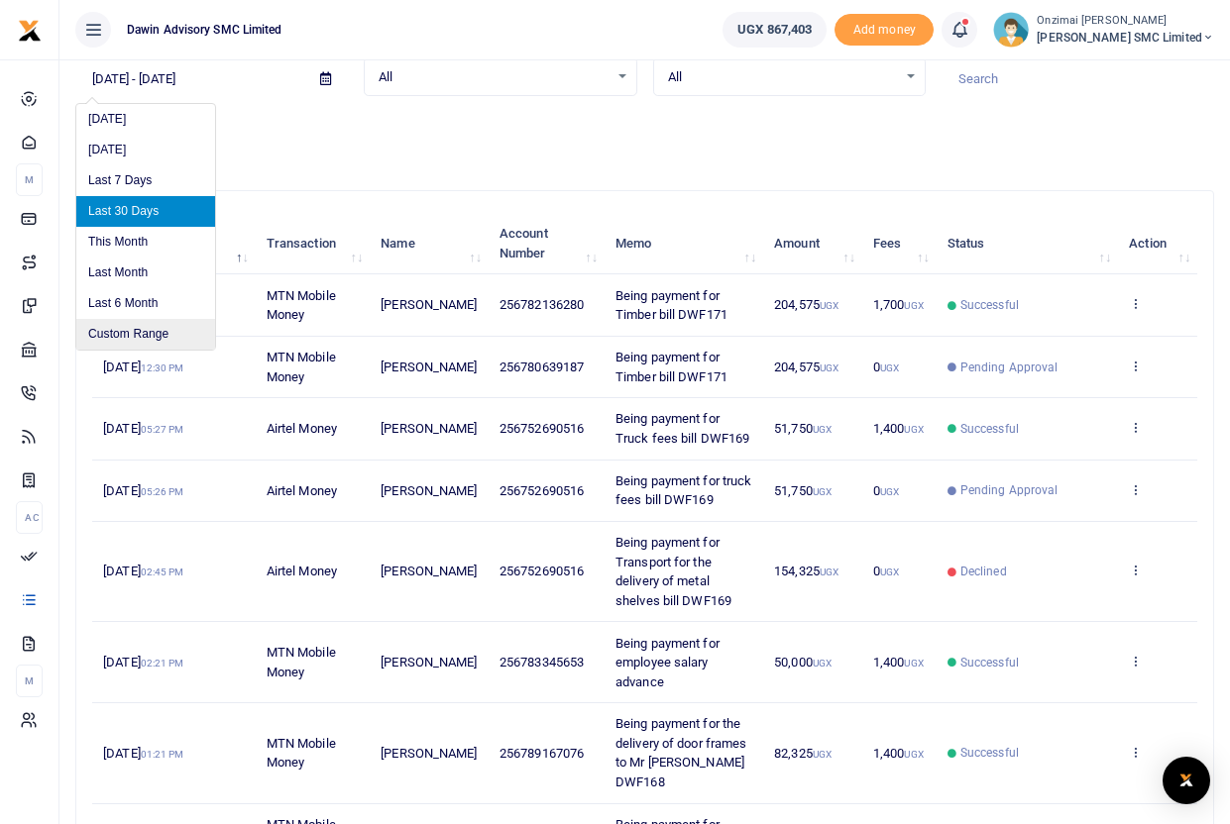
click at [124, 327] on li "Custom Range" at bounding box center [145, 334] width 139 height 31
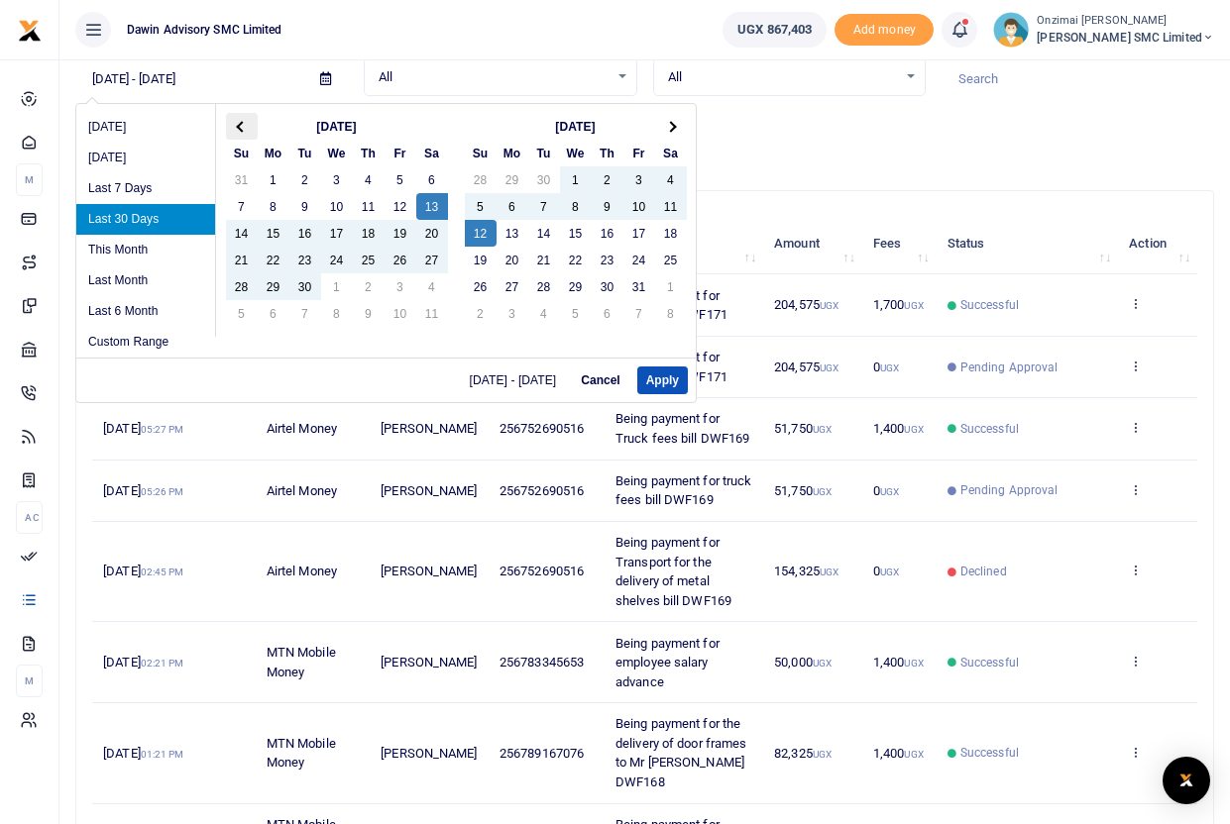
click at [246, 128] on th at bounding box center [242, 126] width 32 height 27
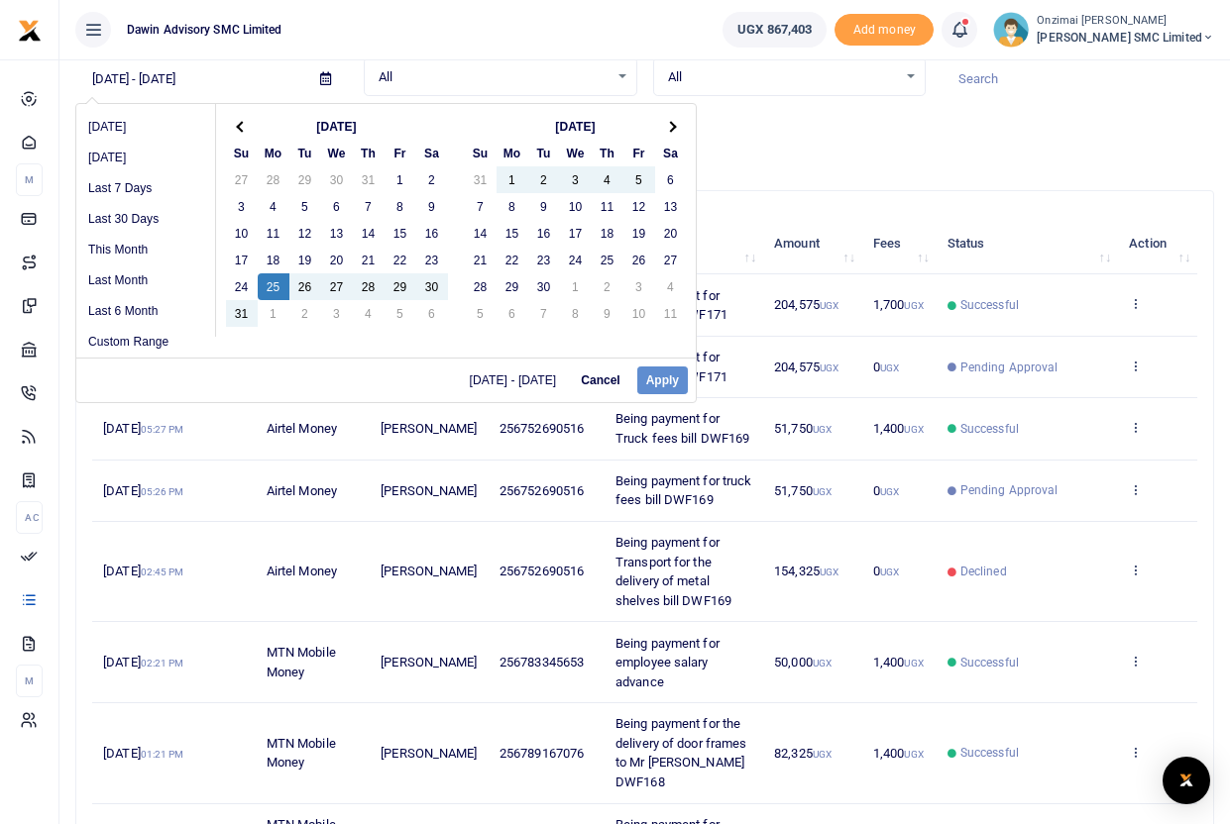
click at [655, 379] on div "09/13/2025 - 10/12/2025 Cancel Apply" at bounding box center [385, 380] width 619 height 45
click at [651, 378] on div "09/13/2025 - 10/12/2025 Cancel Apply" at bounding box center [385, 380] width 619 height 45
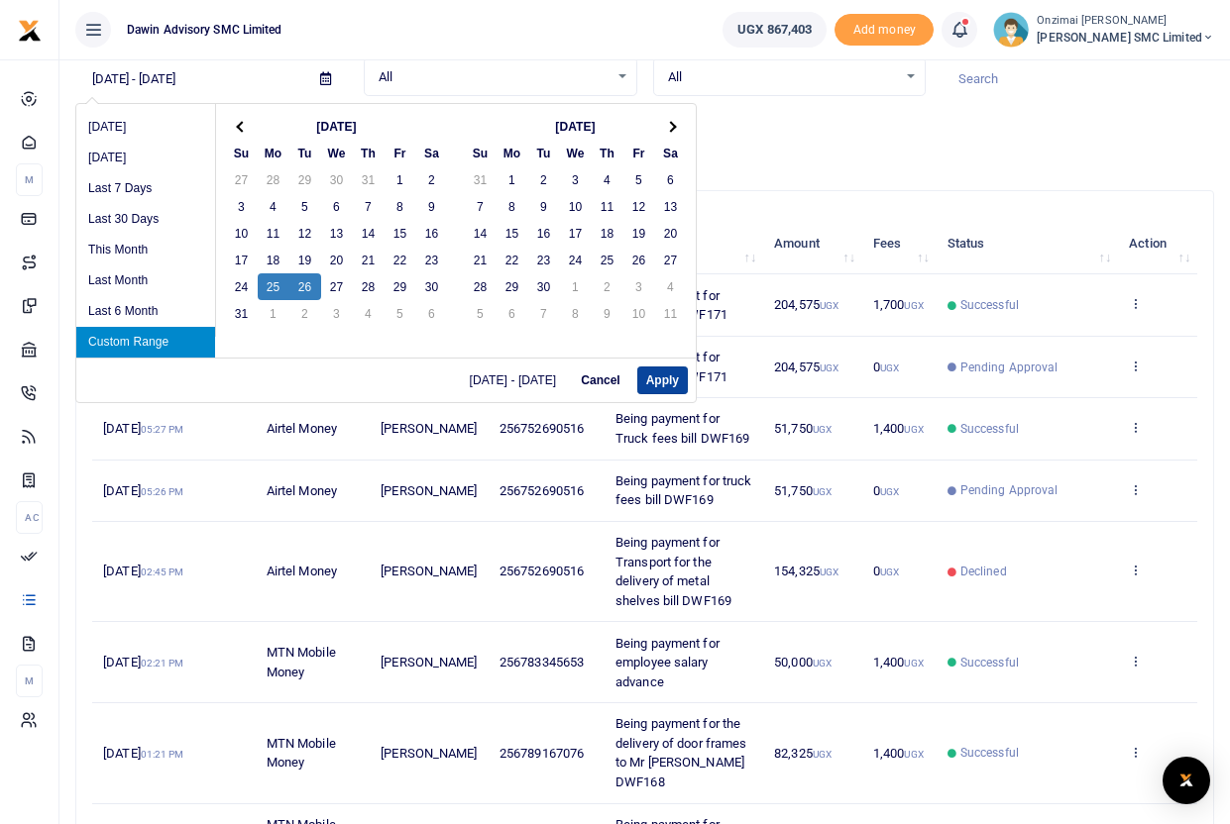
click at [654, 382] on button "Apply" at bounding box center [662, 381] width 51 height 28
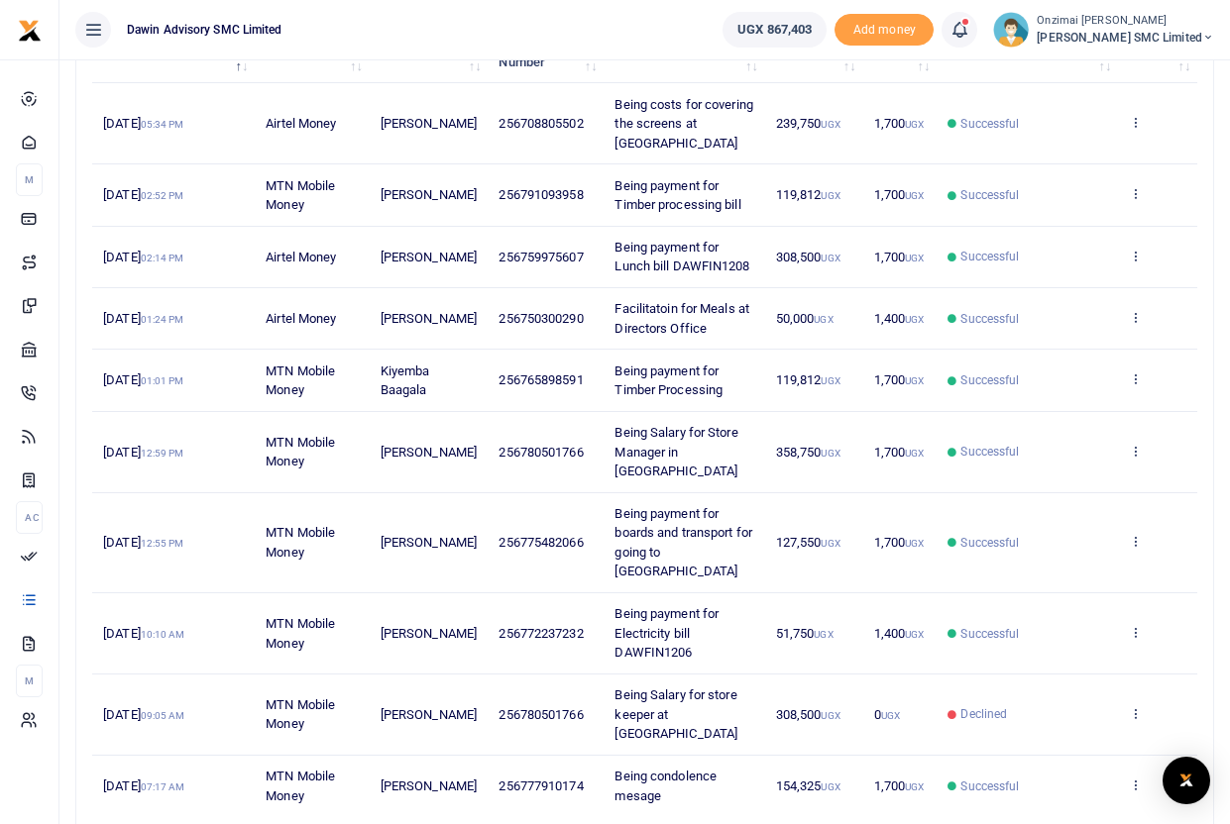
scroll to position [377, 0]
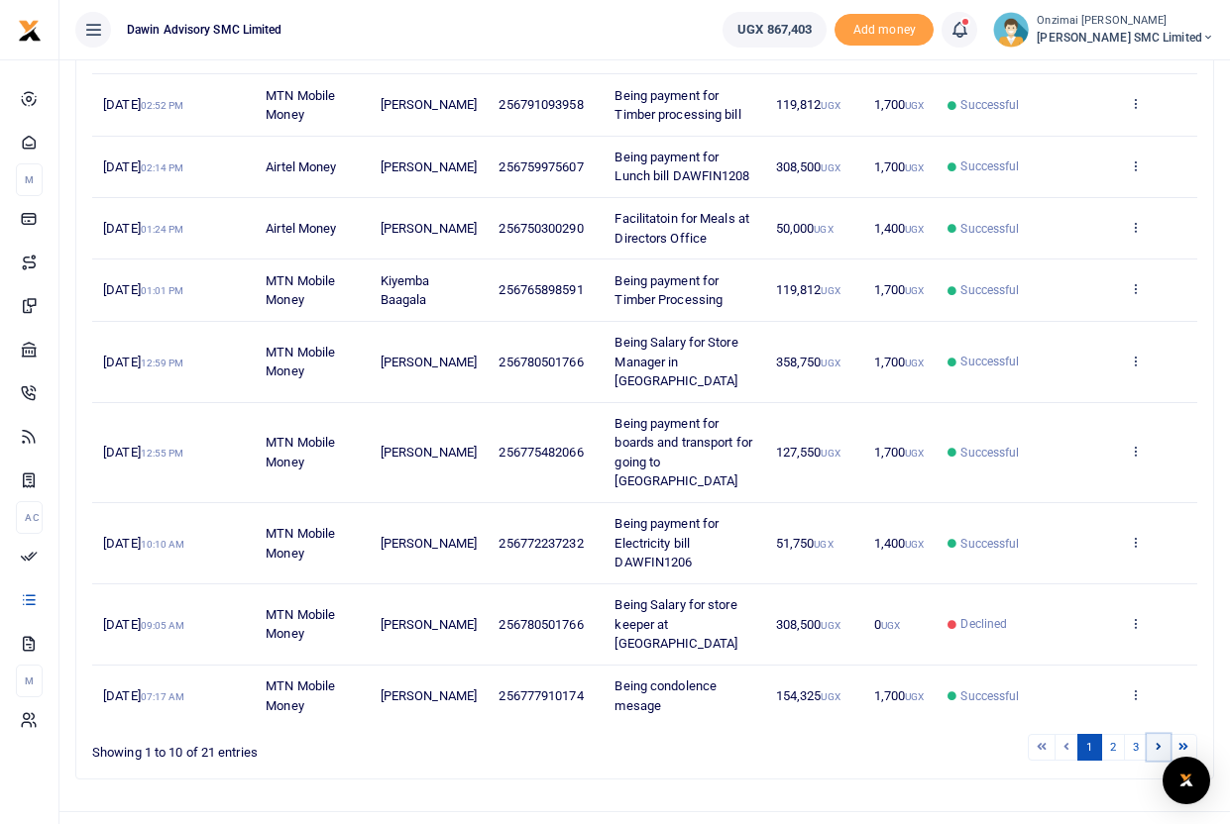
click at [1159, 741] on icon at bounding box center [1158, 746] width 6 height 11
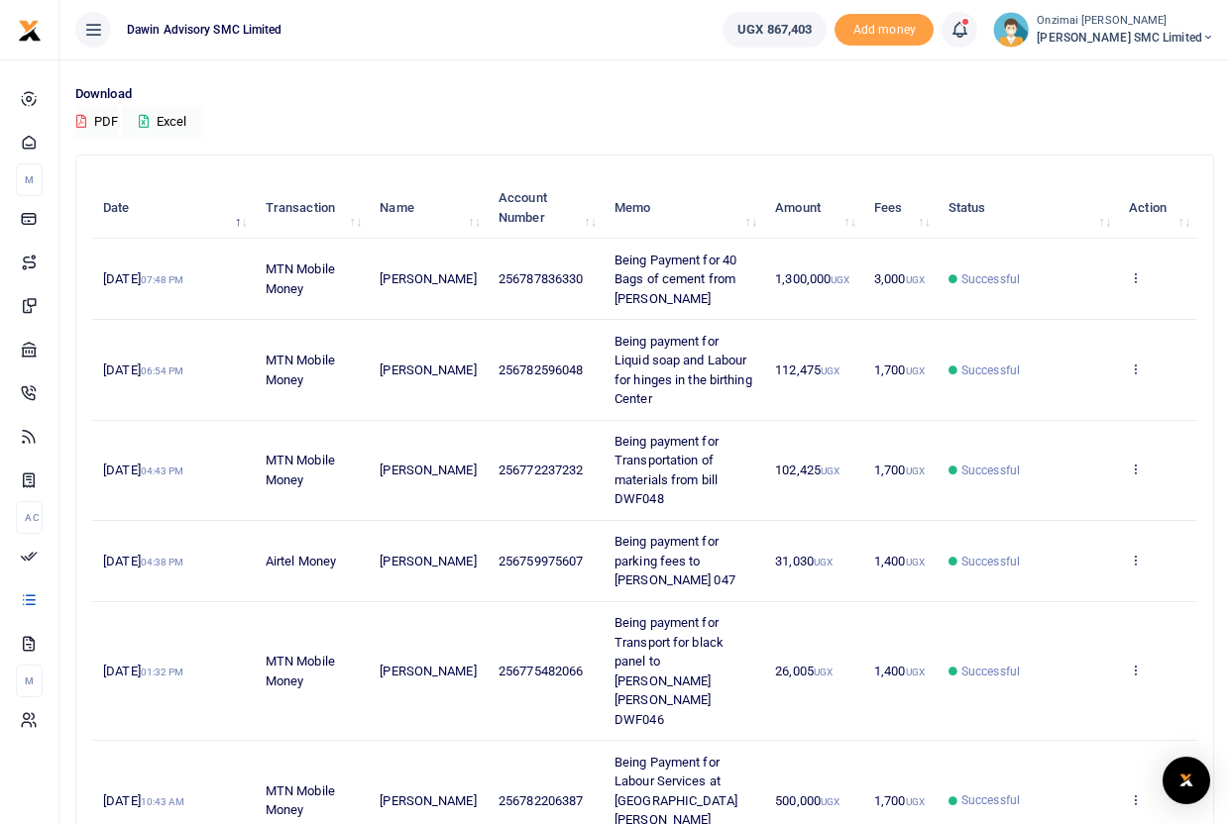
scroll to position [0, 0]
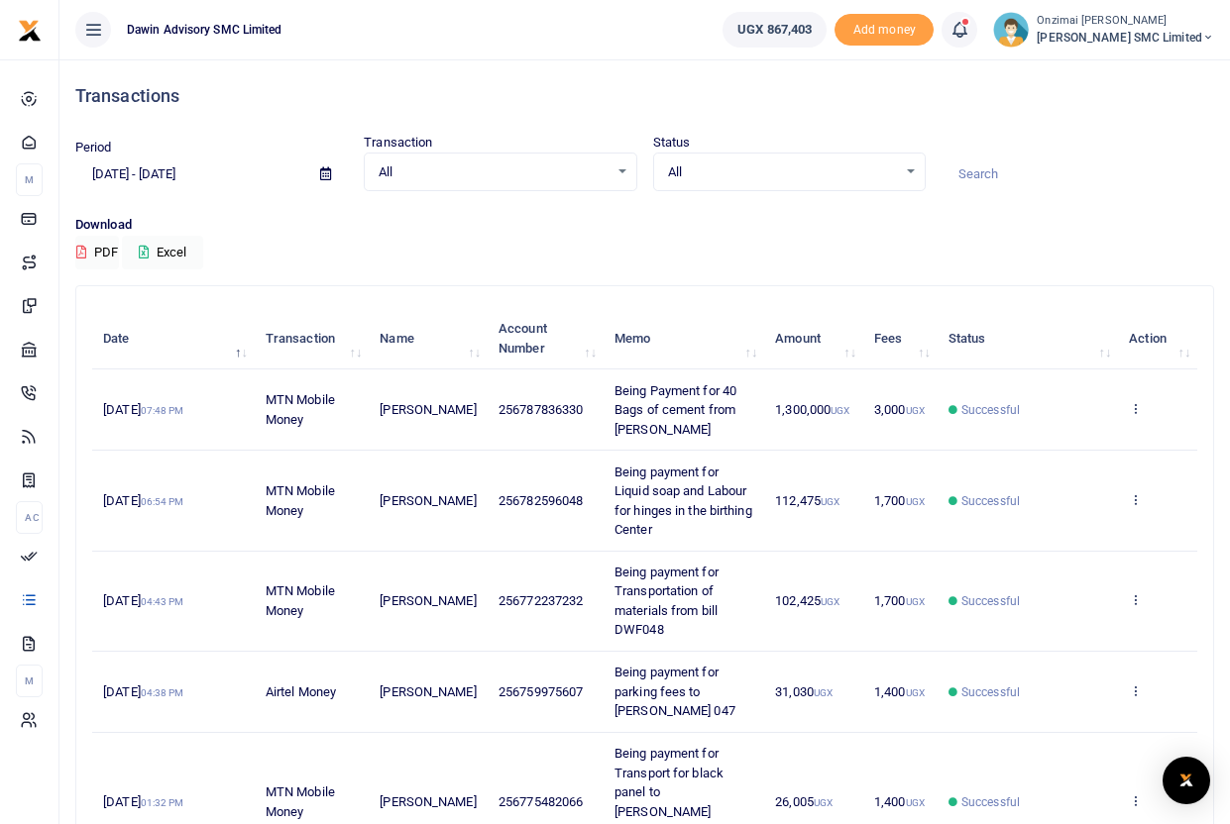
click at [327, 176] on icon at bounding box center [325, 173] width 11 height 13
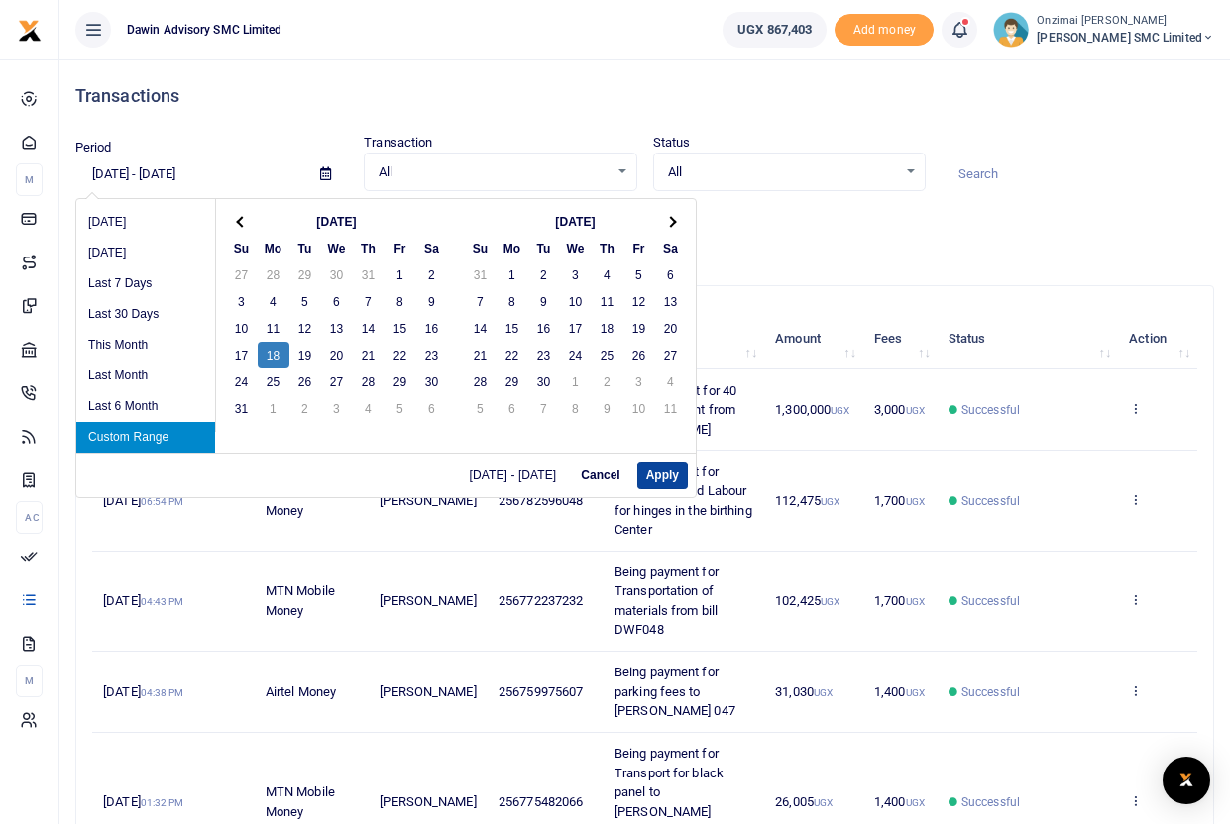
click at [646, 472] on button "Apply" at bounding box center [662, 476] width 51 height 28
type input "08/18/2025 - 08/18/2025"
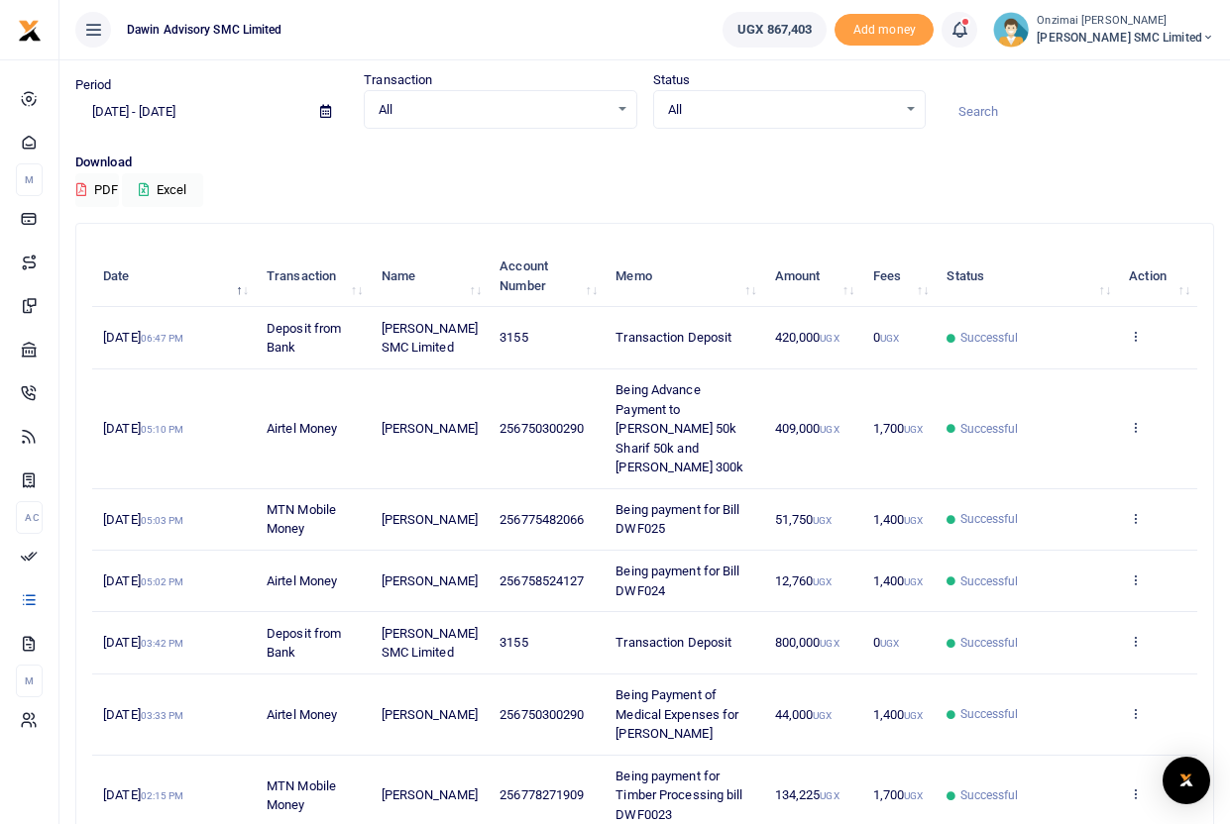
scroll to position [291, 0]
